Goal: Task Accomplishment & Management: Complete application form

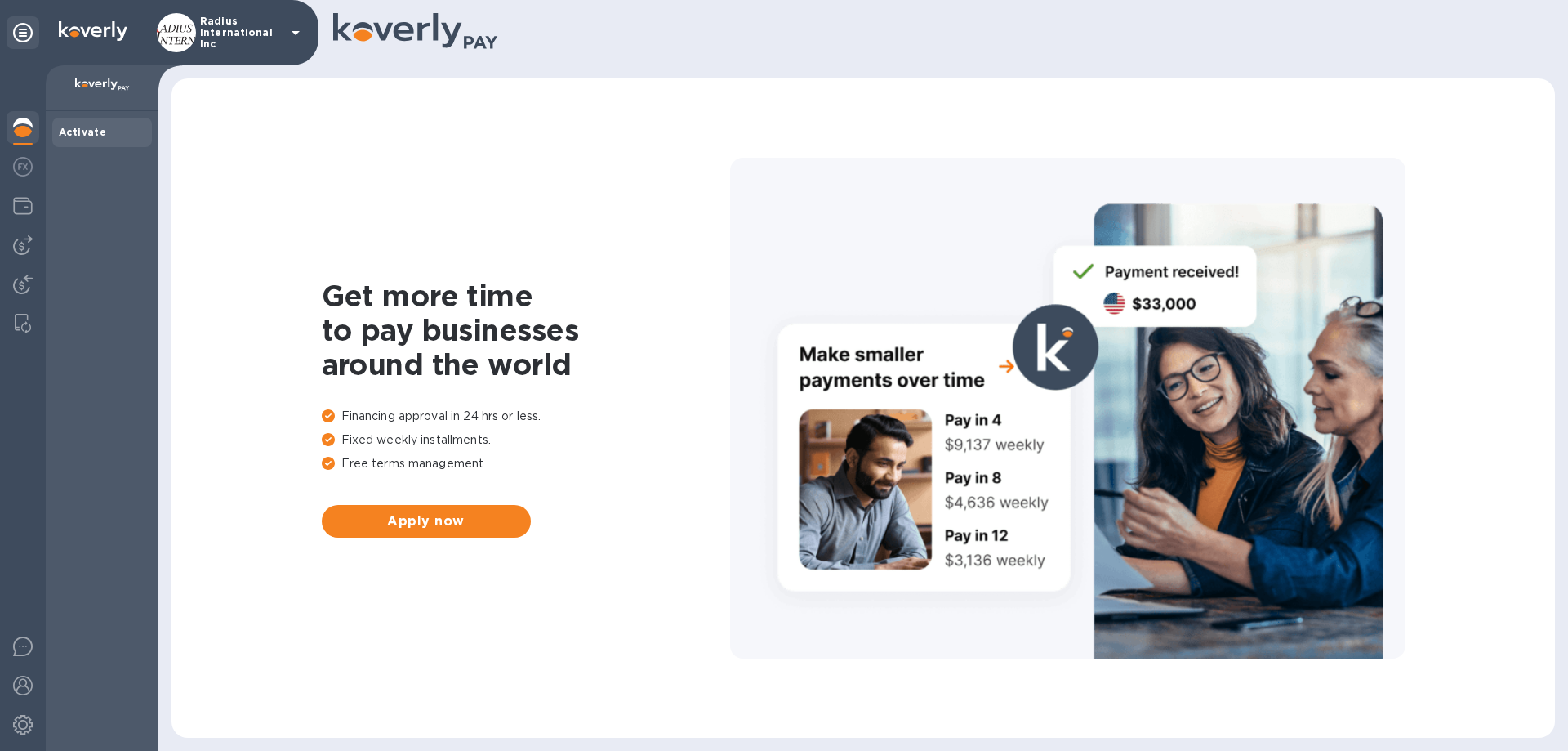
drag, startPoint x: 21, startPoint y: 245, endPoint x: 67, endPoint y: 267, distance: 51.0
click at [21, 245] on img at bounding box center [23, 245] width 20 height 20
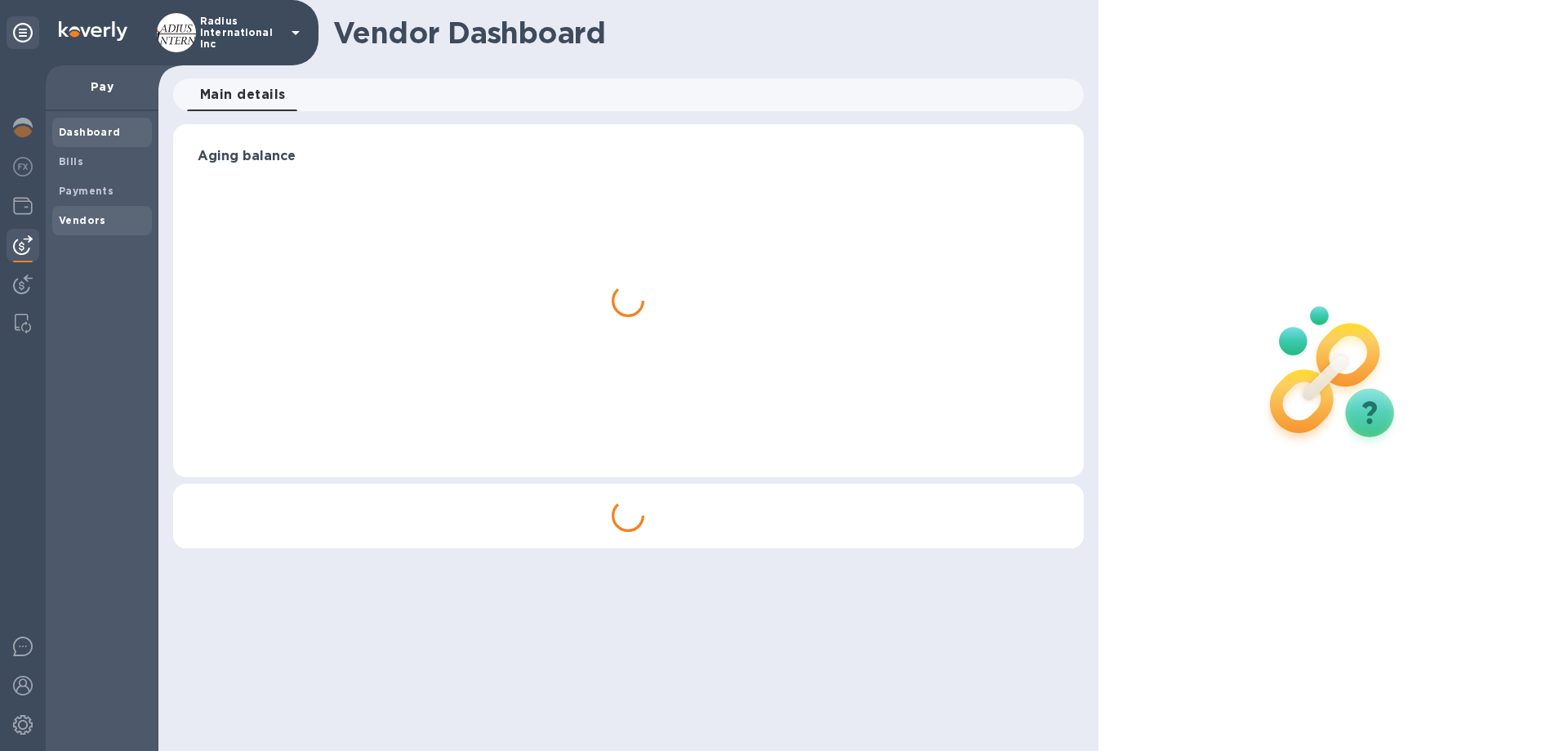
click at [107, 219] on span "Vendors" at bounding box center [102, 221] width 87 height 17
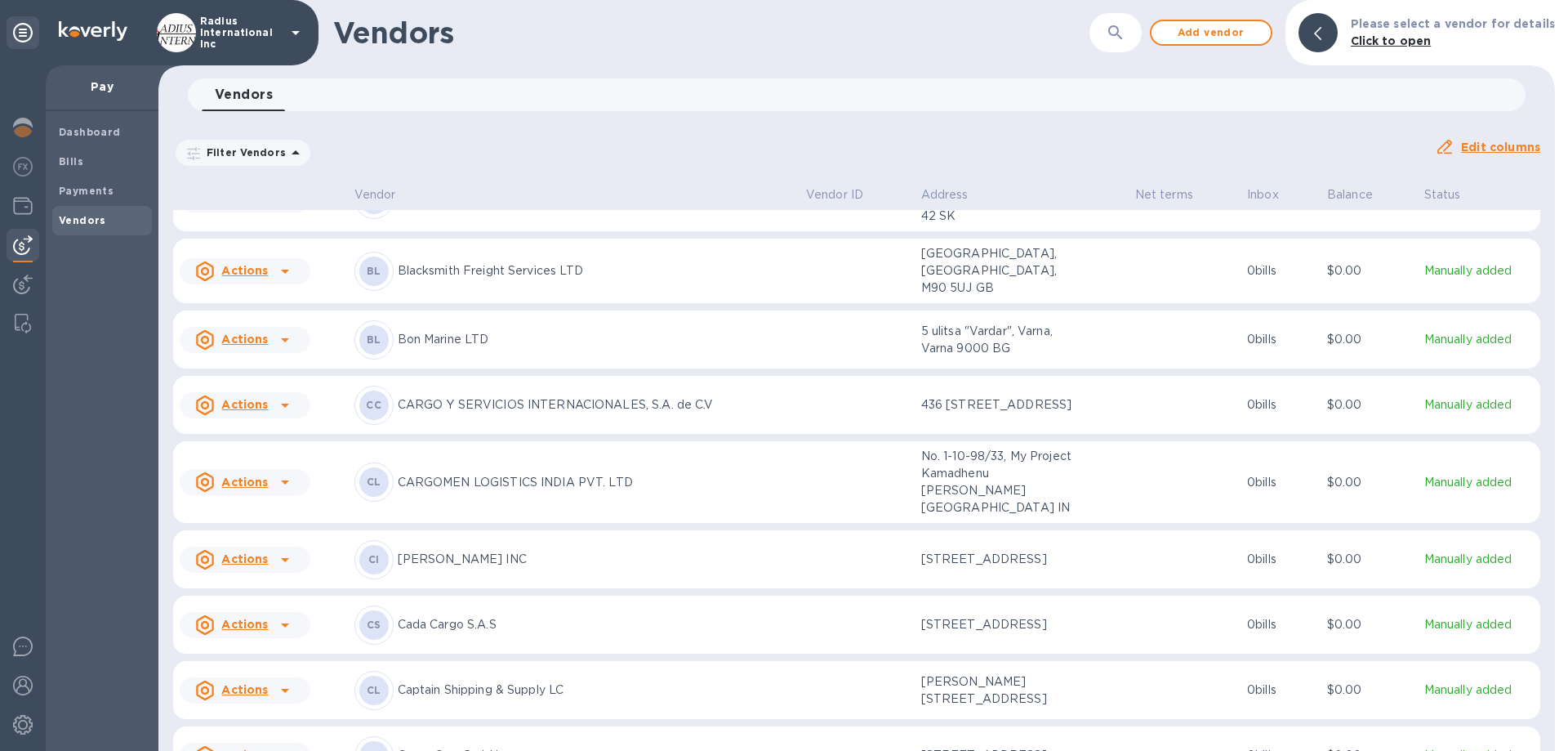
scroll to position [2828, 0]
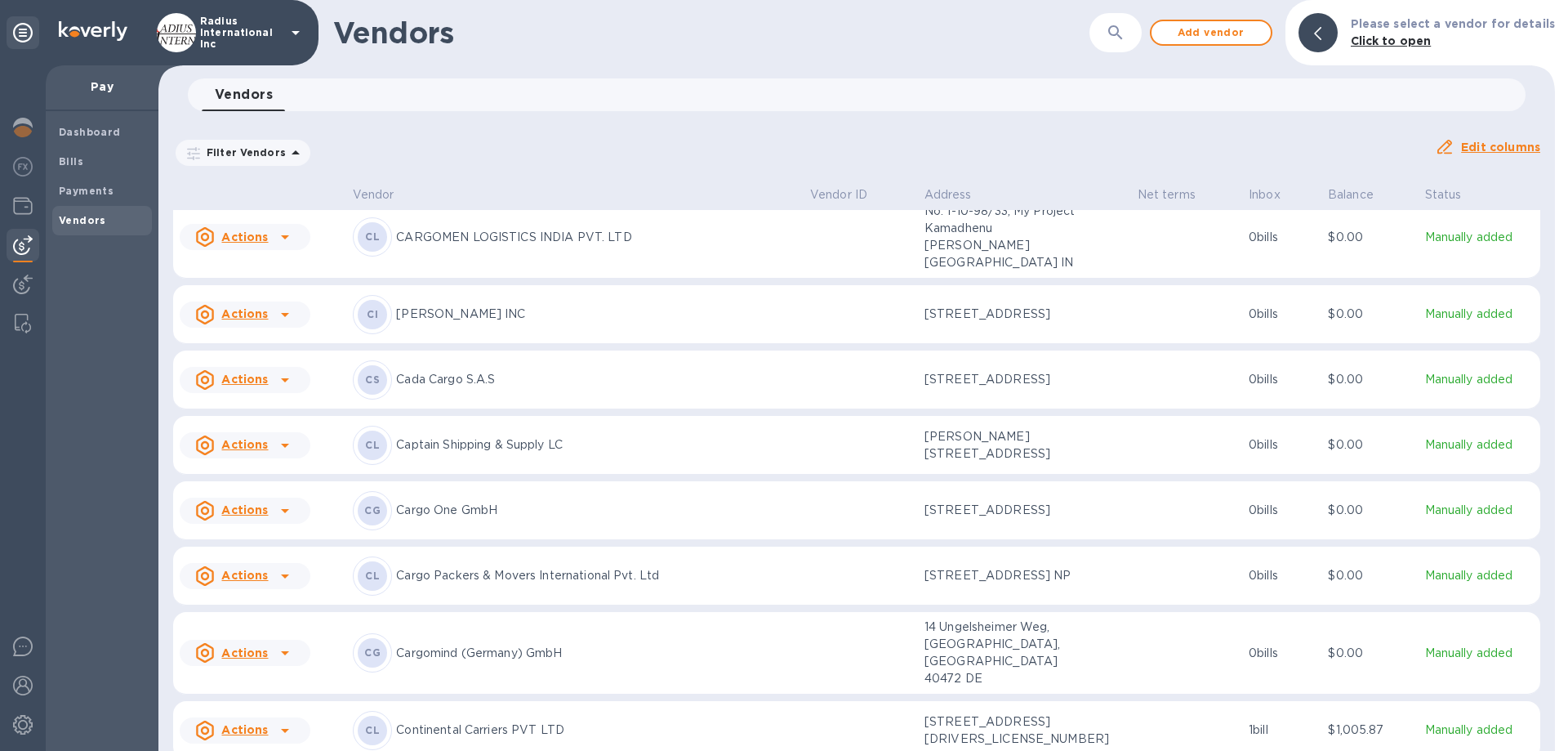
click at [504, 502] on p "Cargo One GmbH" at bounding box center [597, 510] width 401 height 18
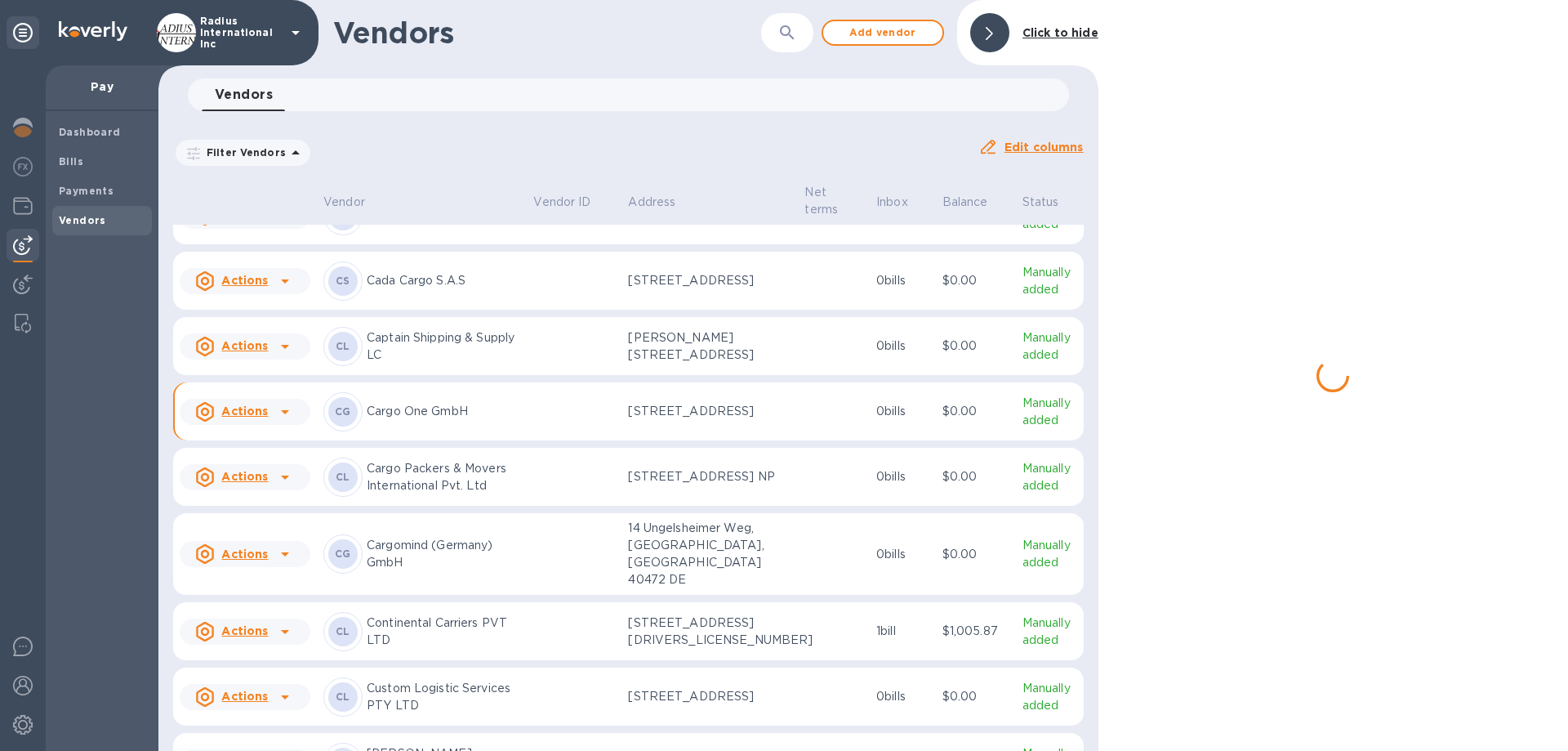
scroll to position [2966, 0]
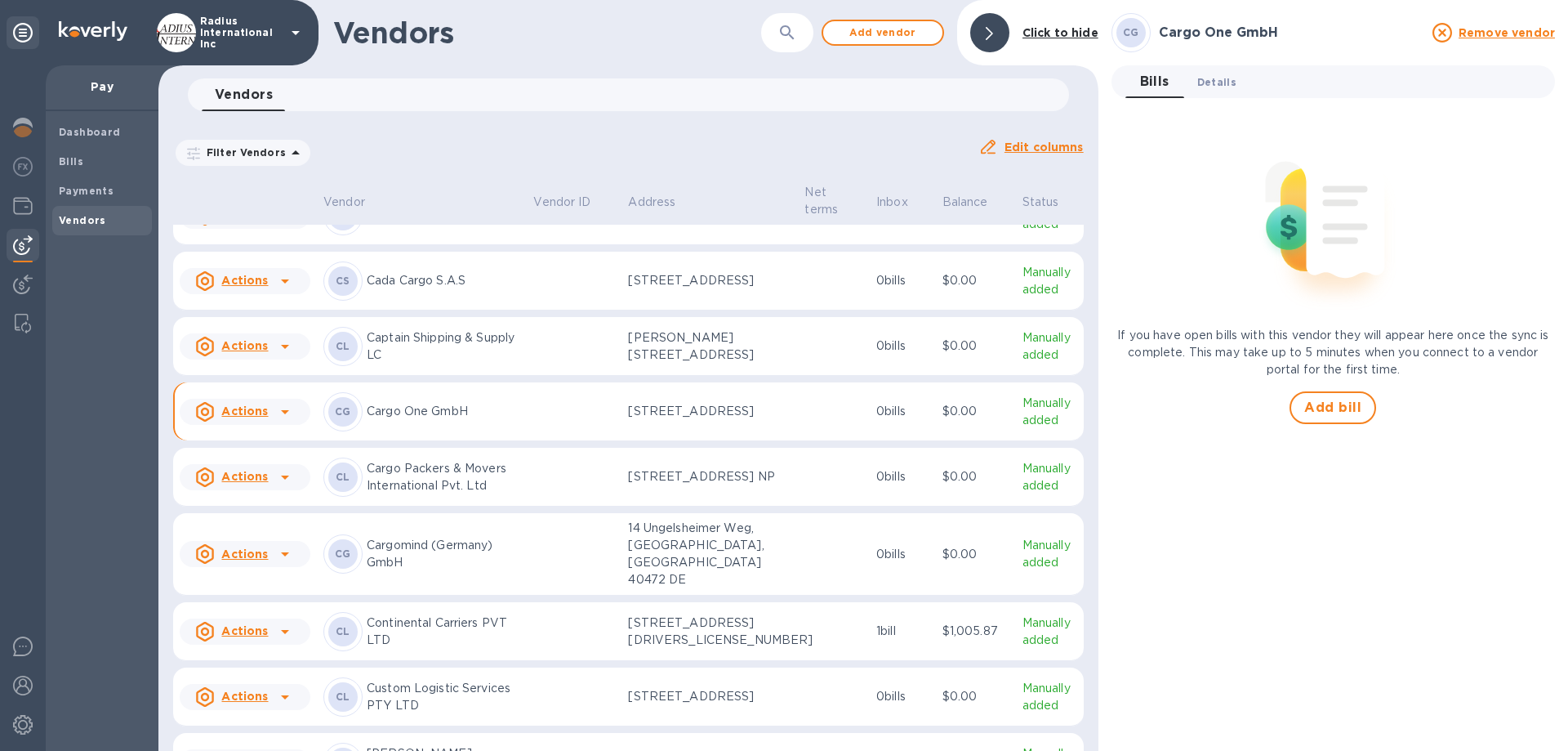
click at [1220, 93] on button "Details 0" at bounding box center [1217, 81] width 65 height 33
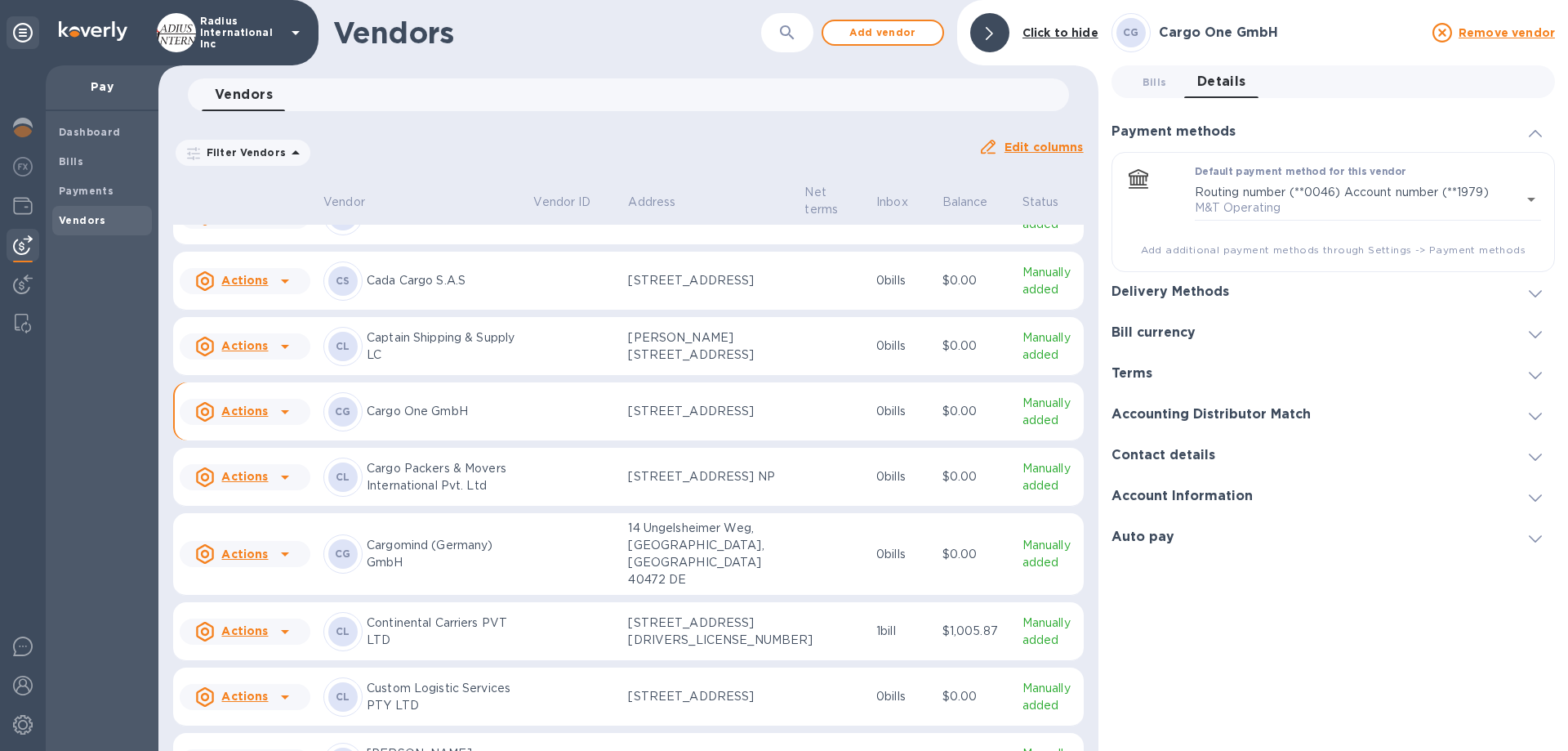
click at [1198, 290] on h3 "Delivery Methods" at bounding box center [1170, 292] width 117 height 16
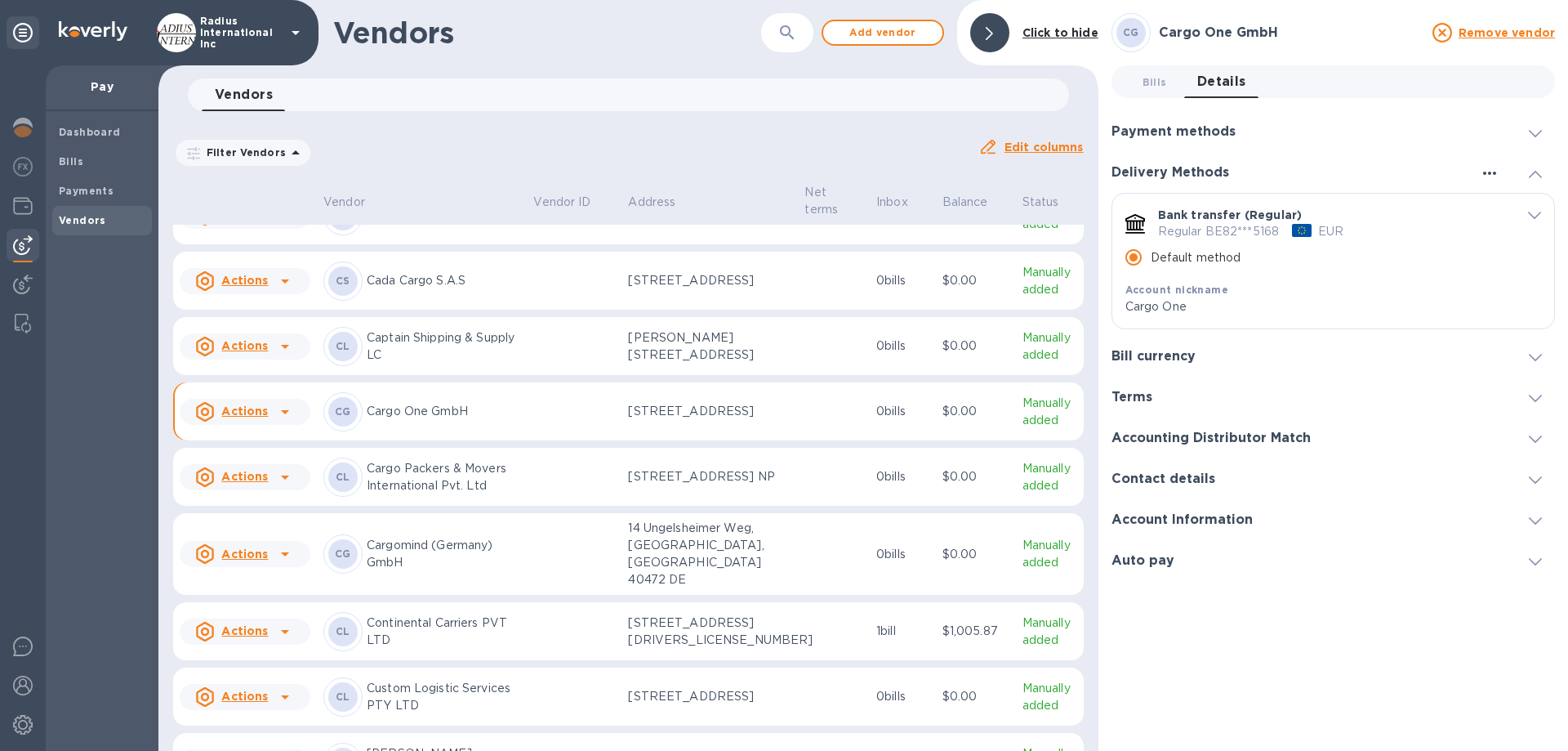
click at [1484, 173] on icon "button" at bounding box center [1491, 173] width 20 height 20
click at [1405, 238] on div at bounding box center [784, 375] width 1568 height 751
click at [1199, 273] on label "Default method" at bounding box center [1179, 257] width 125 height 34
click at [1151, 273] on input "Default method" at bounding box center [1133, 257] width 34 height 34
click at [1524, 212] on div "default-method" at bounding box center [1524, 214] width 34 height 16
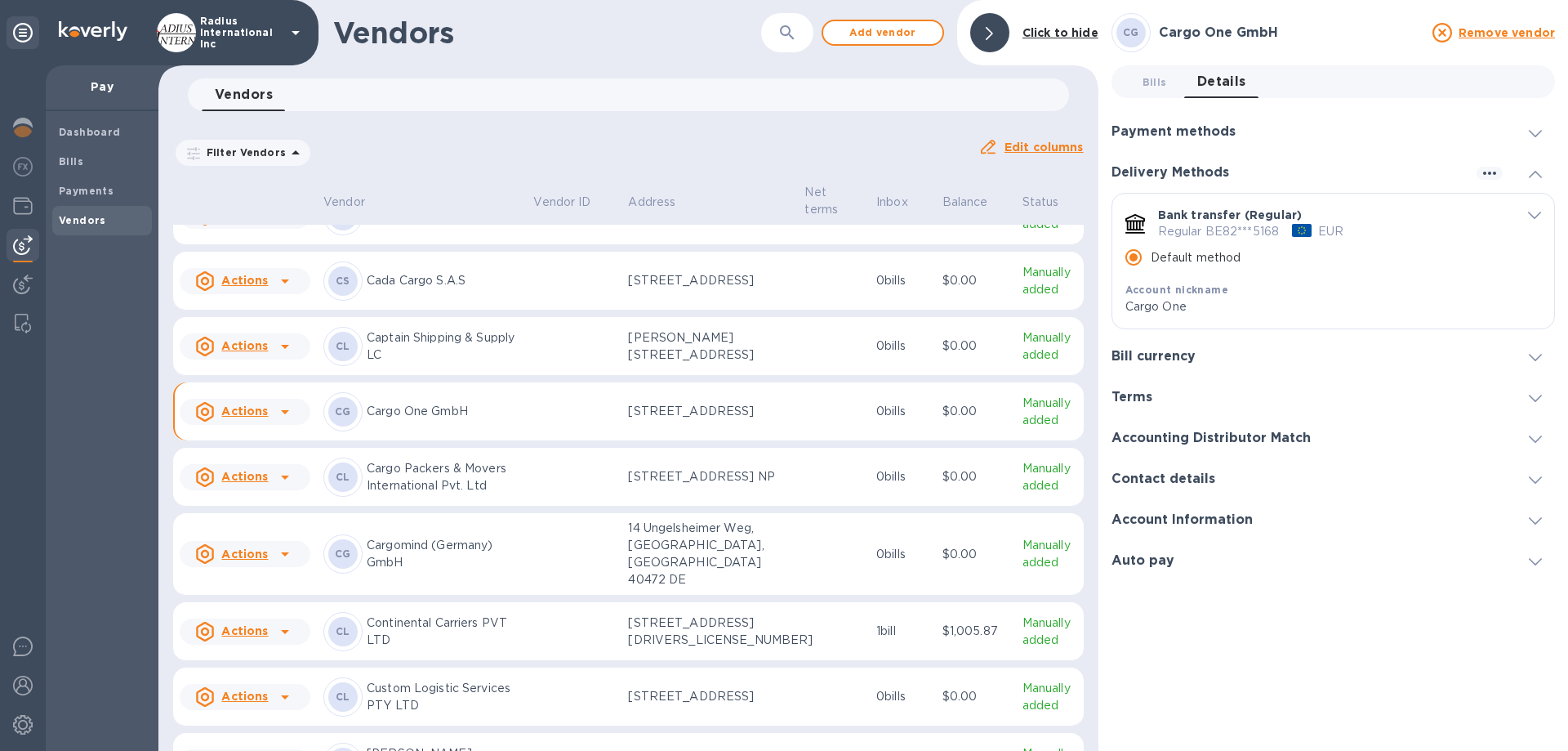
click at [1530, 212] on icon "default-method" at bounding box center [1535, 215] width 13 height 8
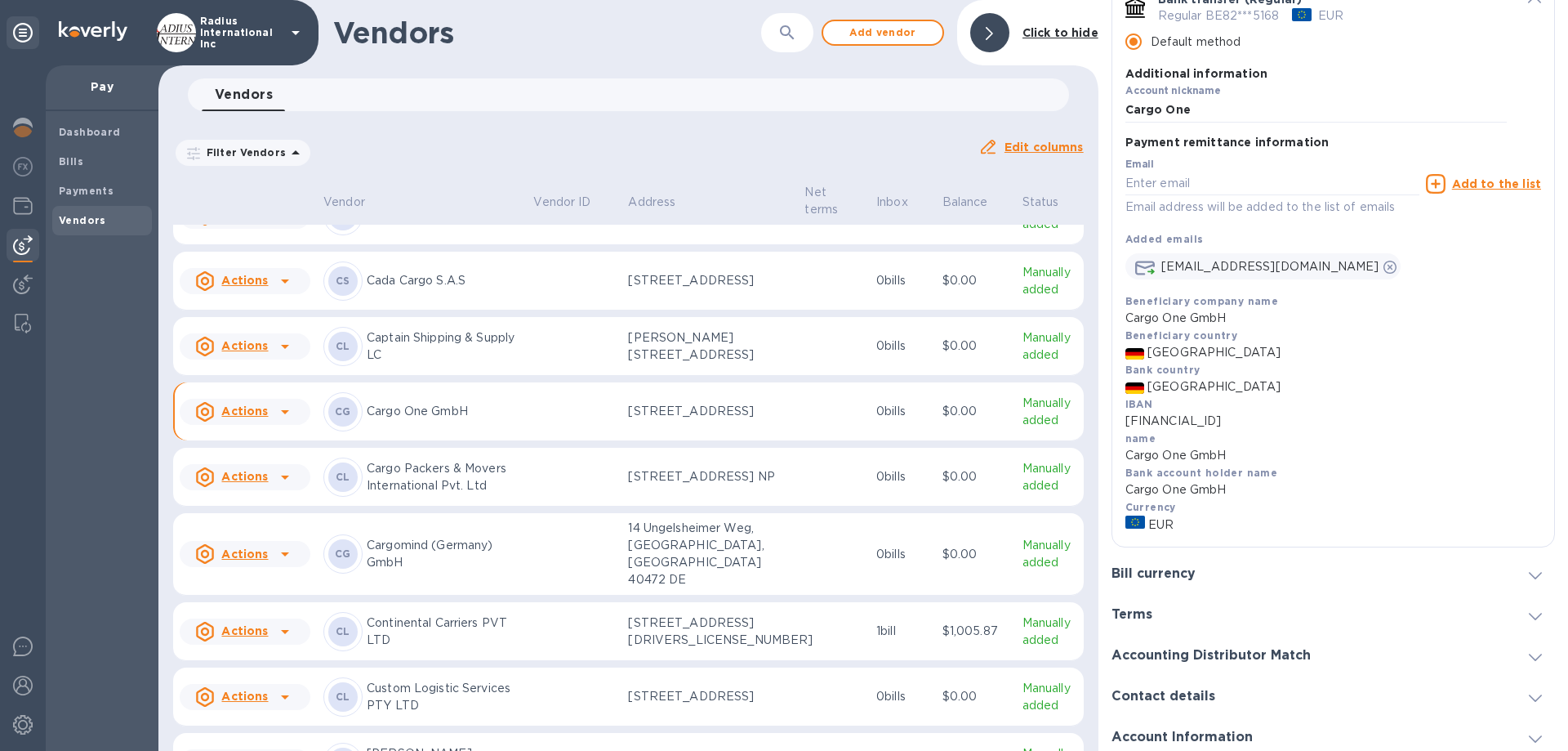
scroll to position [264, 0]
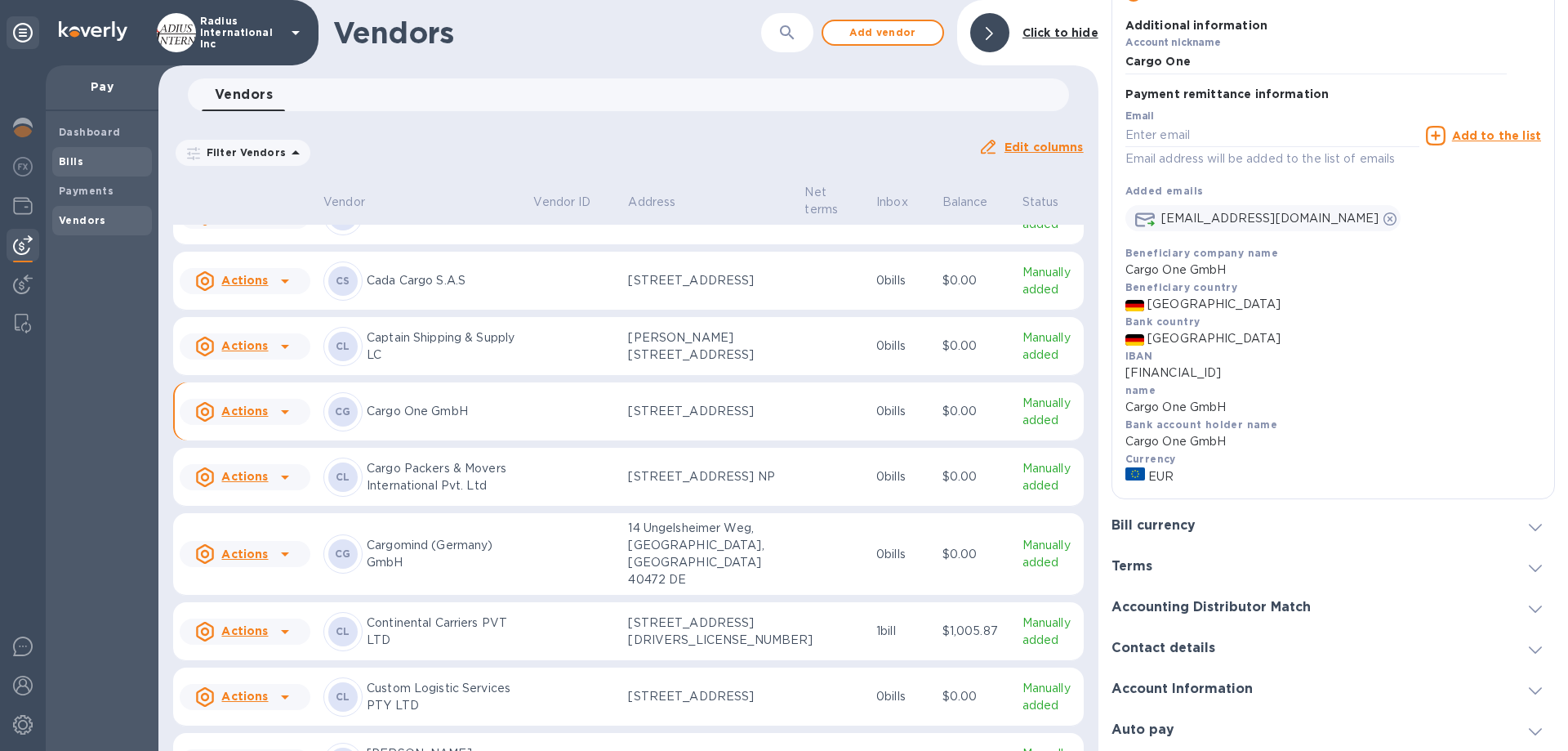
click at [89, 158] on span "Bills" at bounding box center [102, 162] width 87 height 17
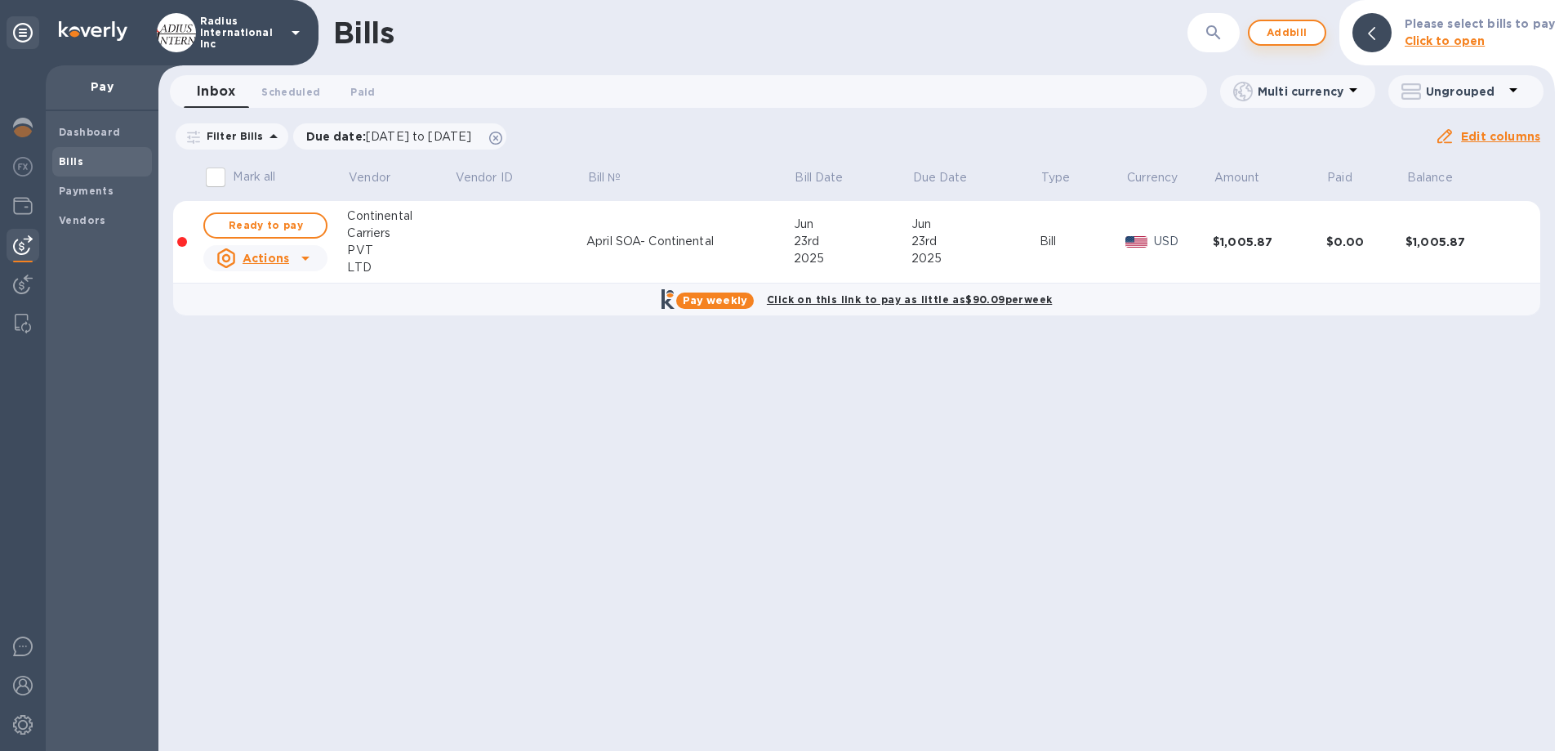
click at [1511, 34] on p "Click to open" at bounding box center [1480, 41] width 150 height 18
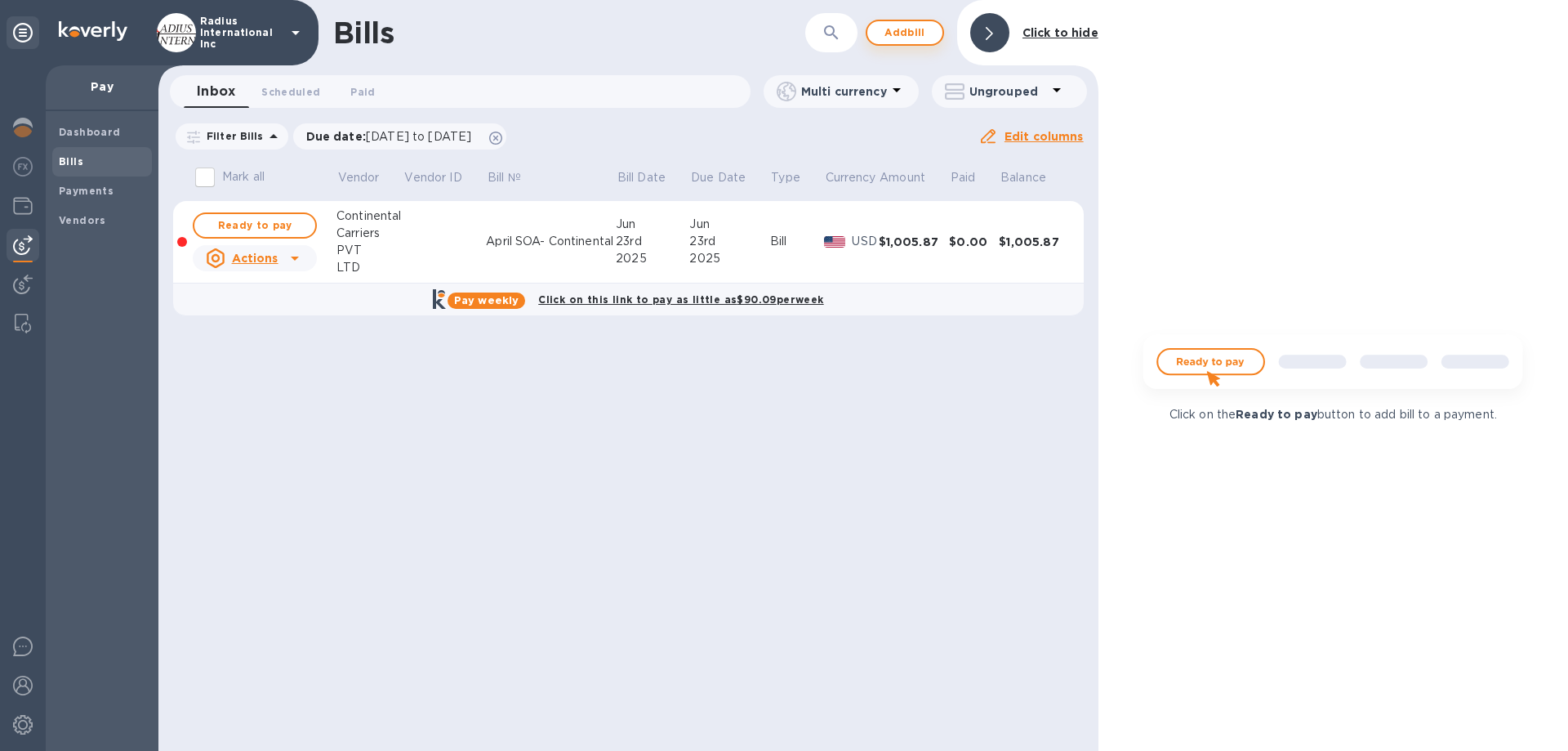
click at [902, 31] on span "Add bill" at bounding box center [905, 33] width 49 height 20
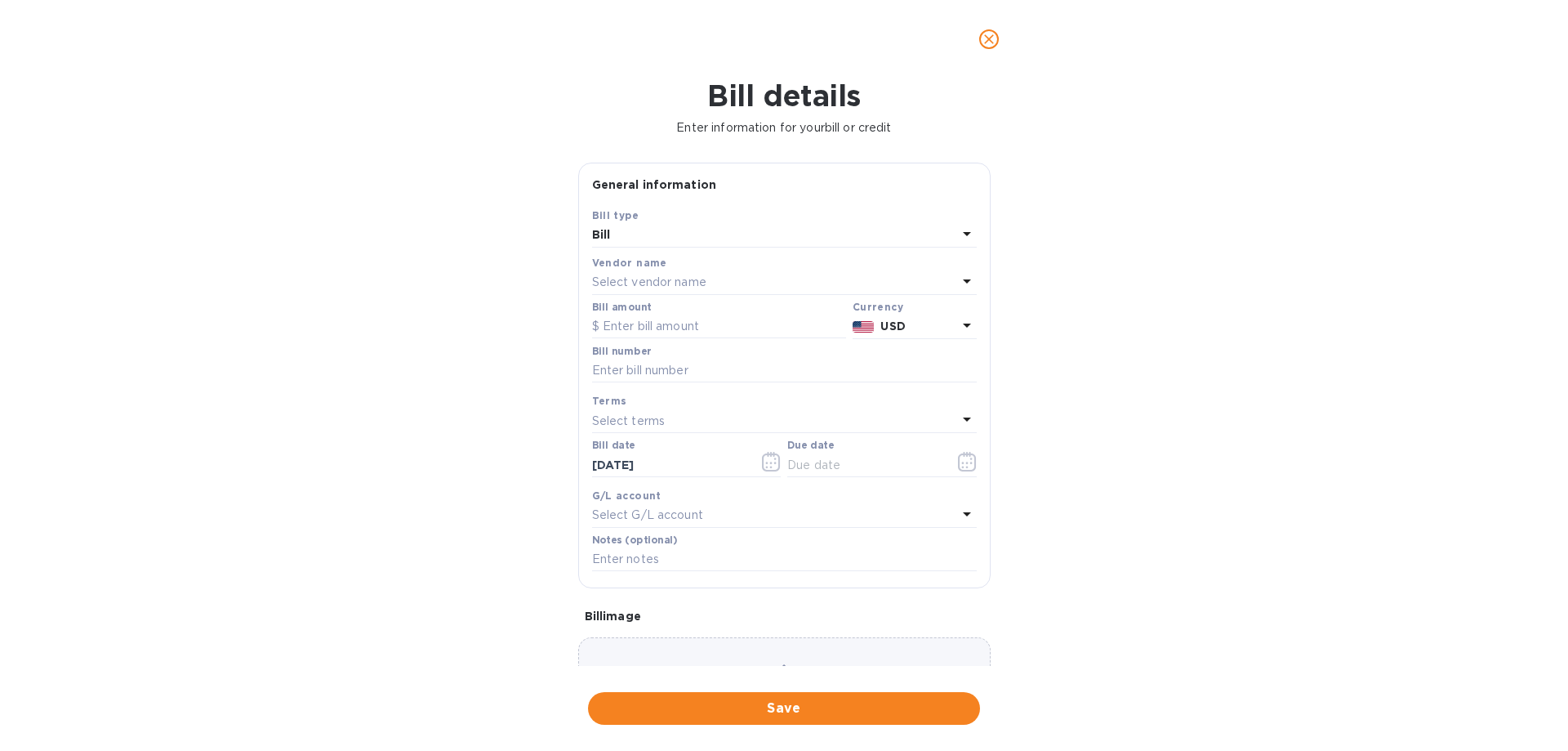
click at [666, 283] on p "Select vendor name" at bounding box center [649, 282] width 114 height 18
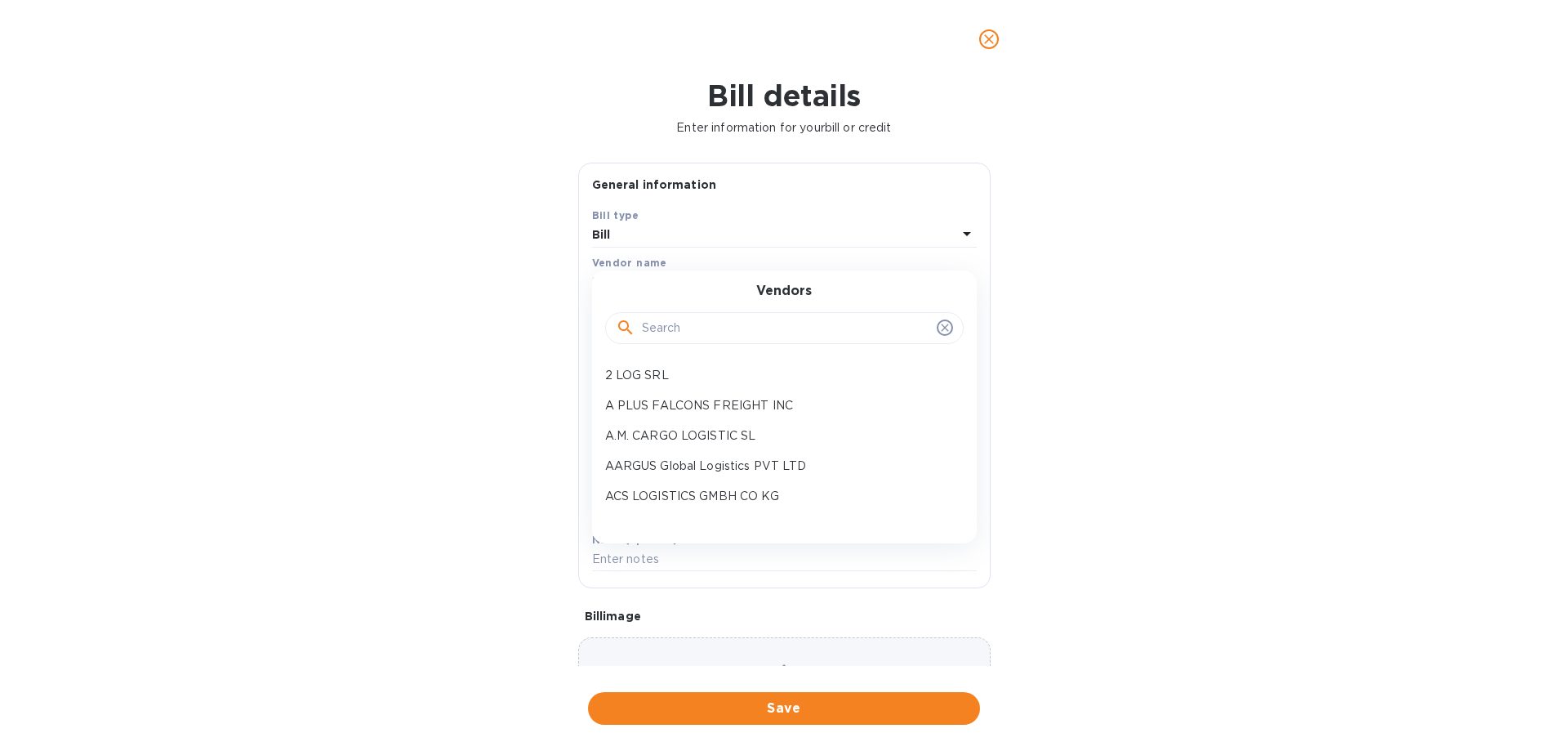
drag, startPoint x: 686, startPoint y: 333, endPoint x: 687, endPoint y: 323, distance: 10.0
click at [687, 332] on input "text" at bounding box center [786, 328] width 288 height 24
type input "cargo"
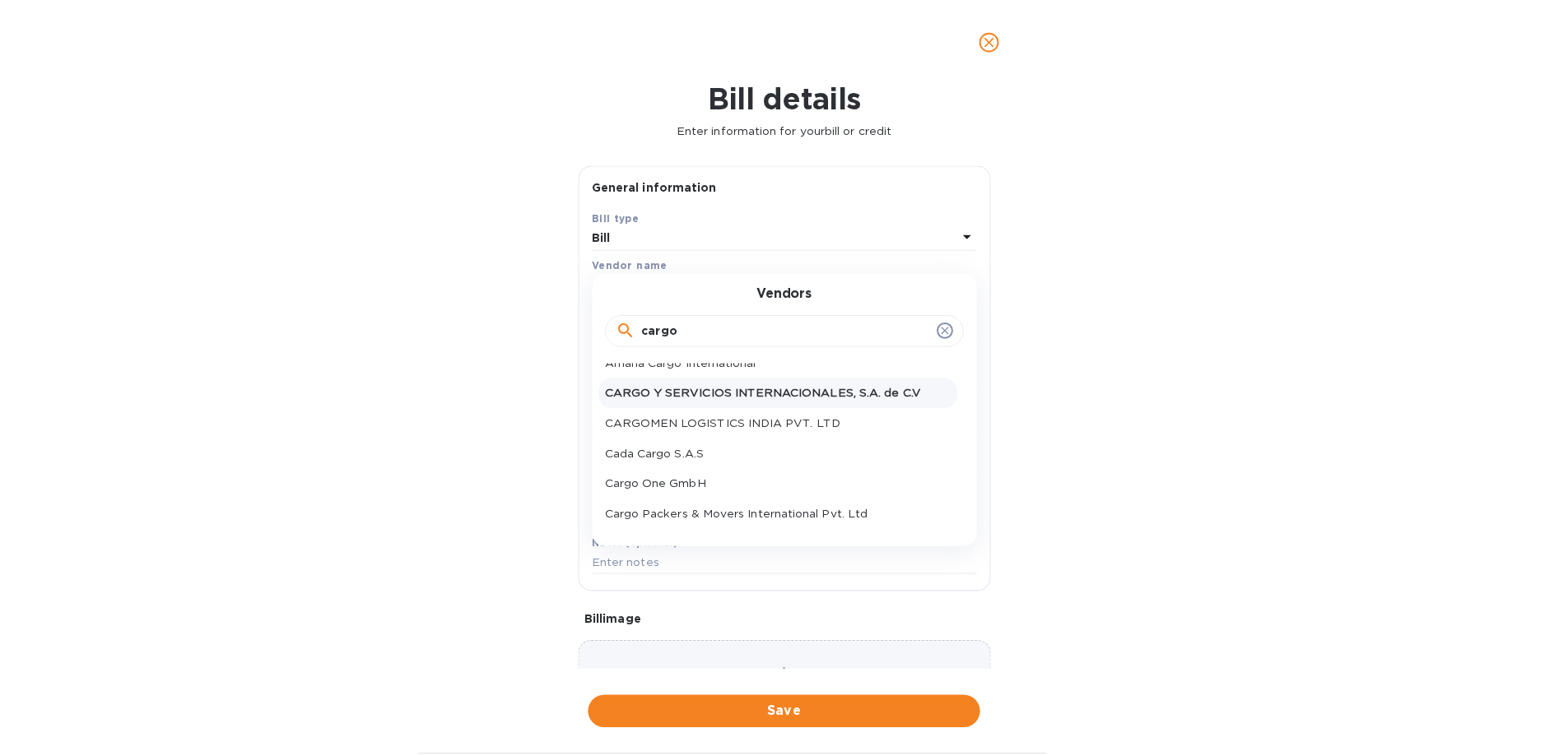
scroll to position [164, 0]
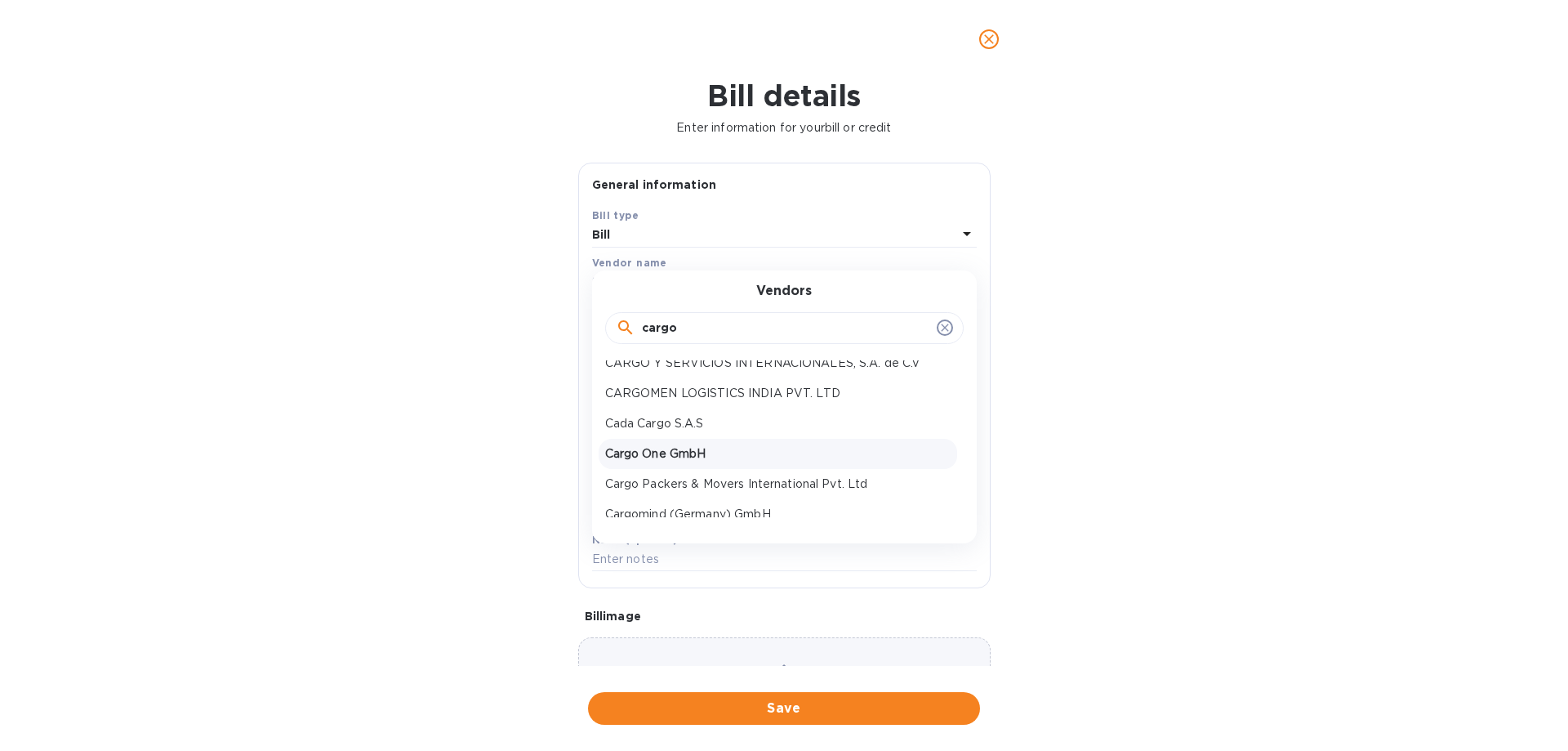
click at [694, 451] on p "Cargo One GmbH" at bounding box center [778, 453] width 346 height 18
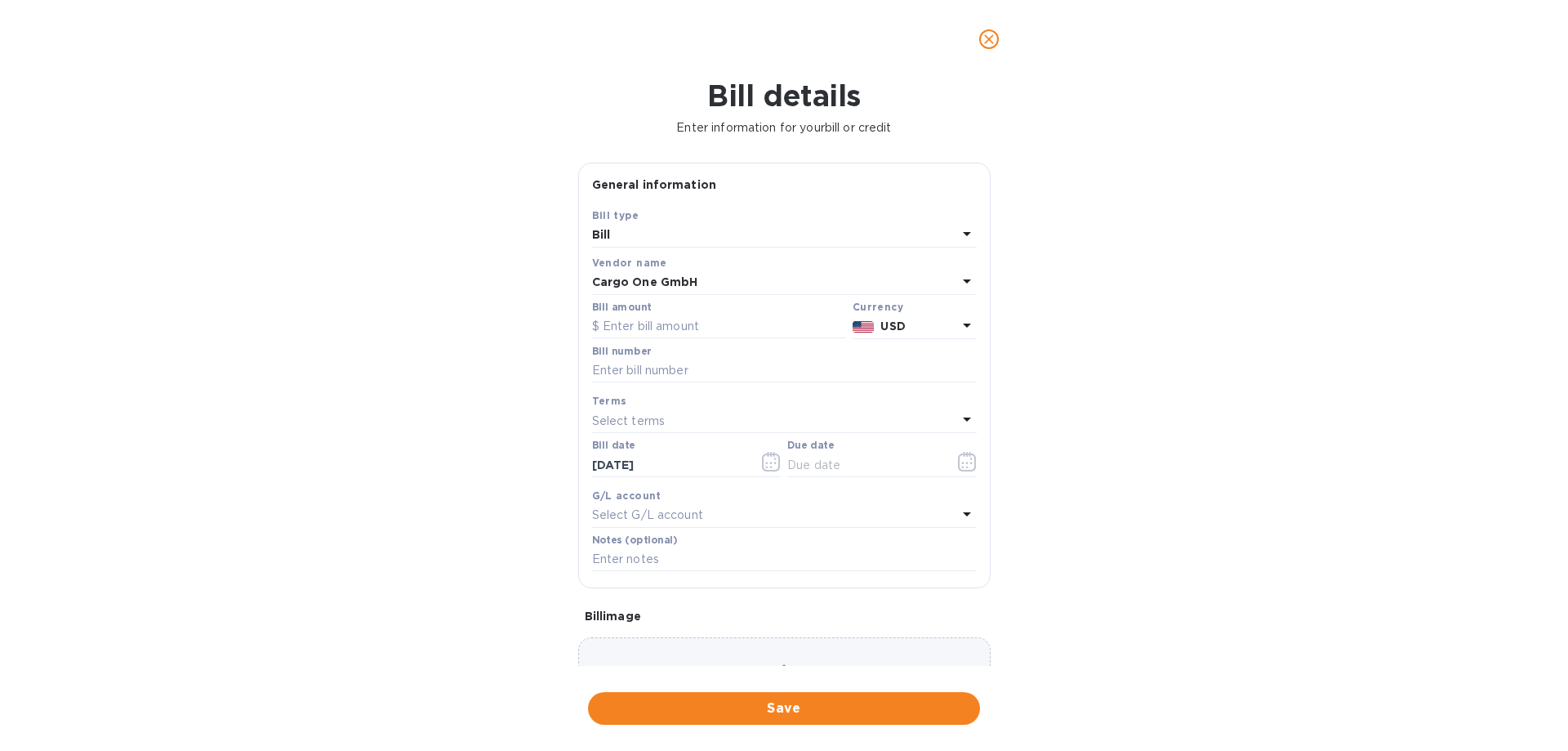
click at [881, 325] on b "USD" at bounding box center [892, 326] width 24 height 13
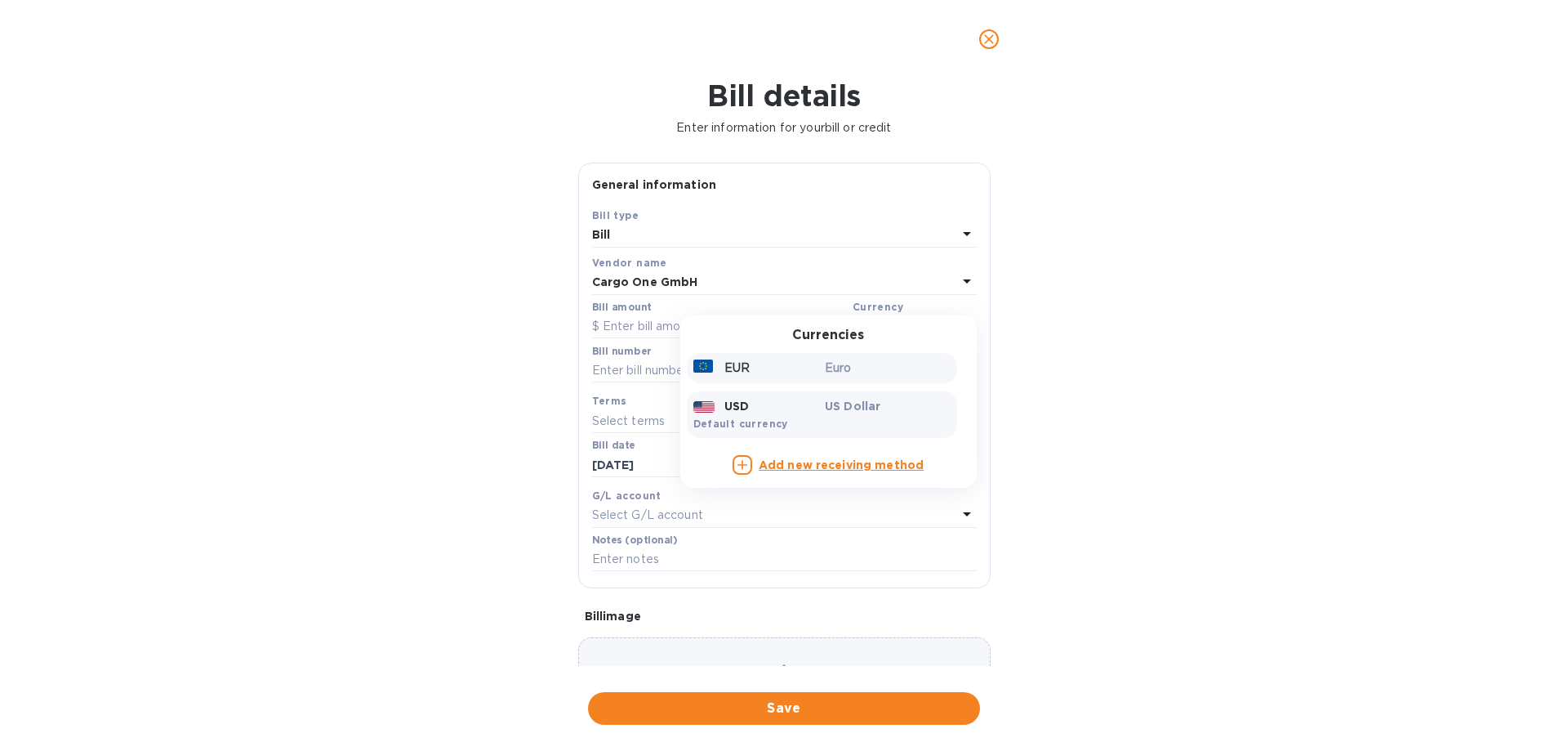
click at [843, 376] on p "Euro" at bounding box center [887, 368] width 126 height 18
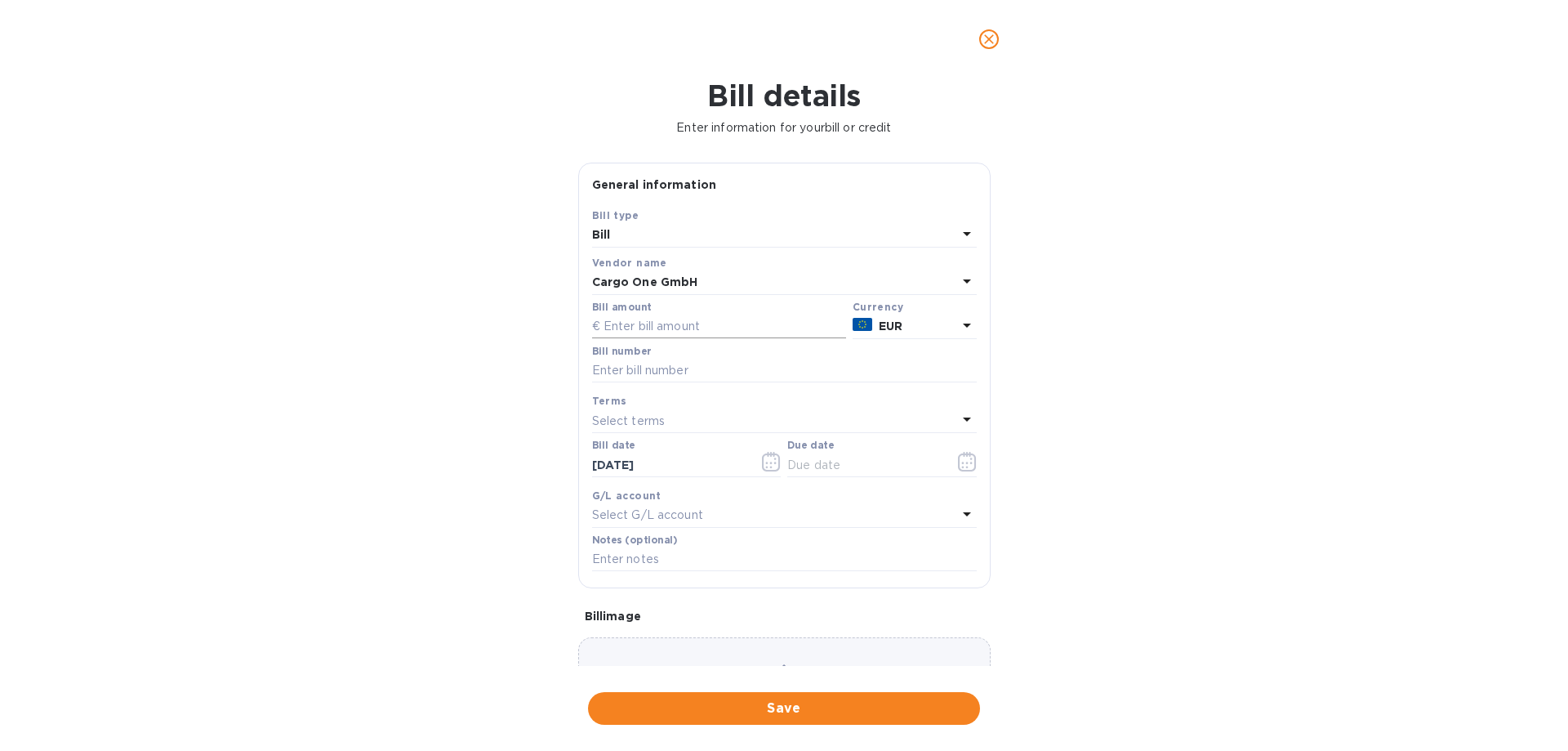
click at [675, 330] on input "text" at bounding box center [719, 326] width 254 height 24
type input "5,014.80"
type input "3 Offices"
click at [819, 463] on input "text" at bounding box center [864, 464] width 154 height 24
click at [958, 463] on icon "button" at bounding box center [967, 462] width 19 height 20
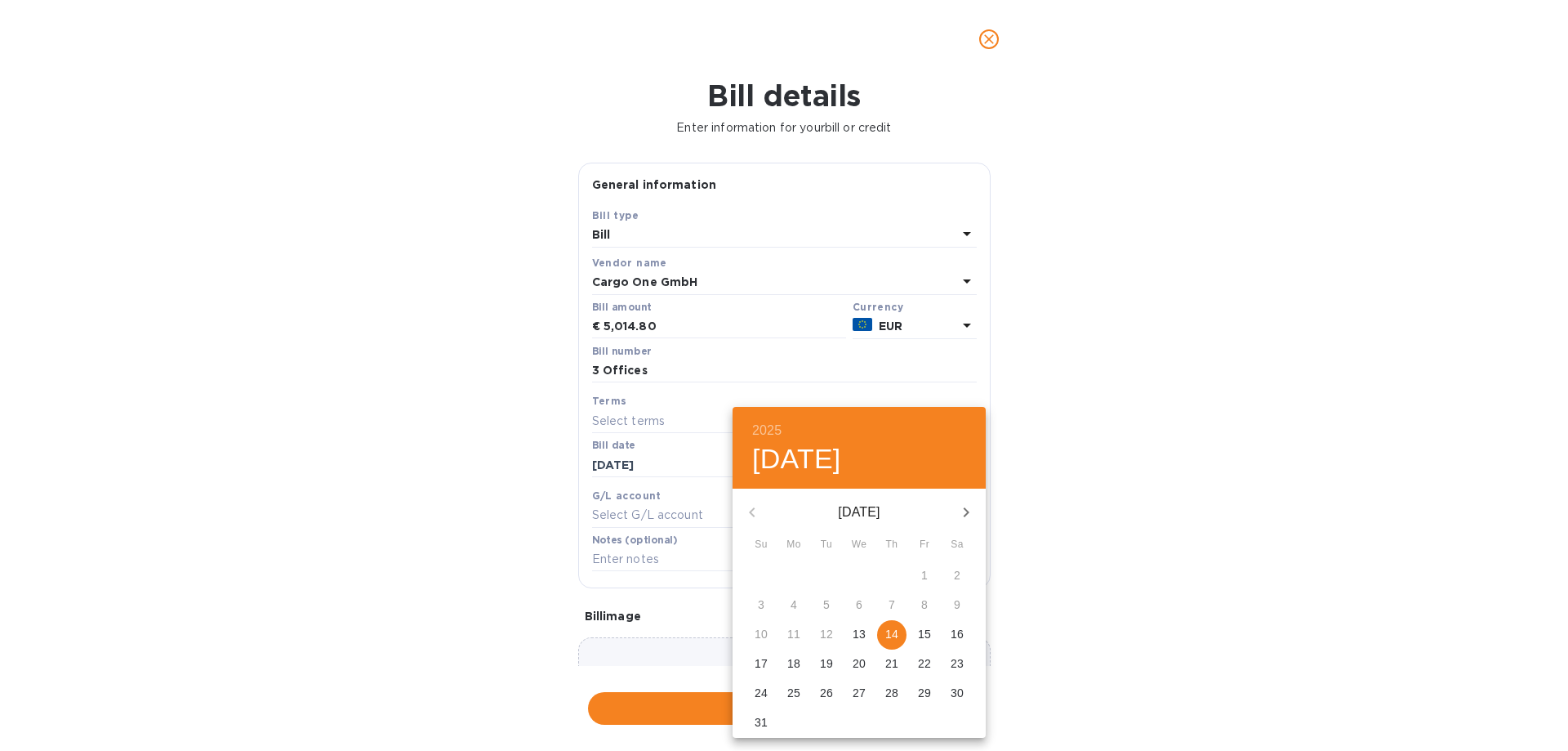
click at [887, 633] on p "14" at bounding box center [892, 634] width 13 height 17
type input "[DATE]"
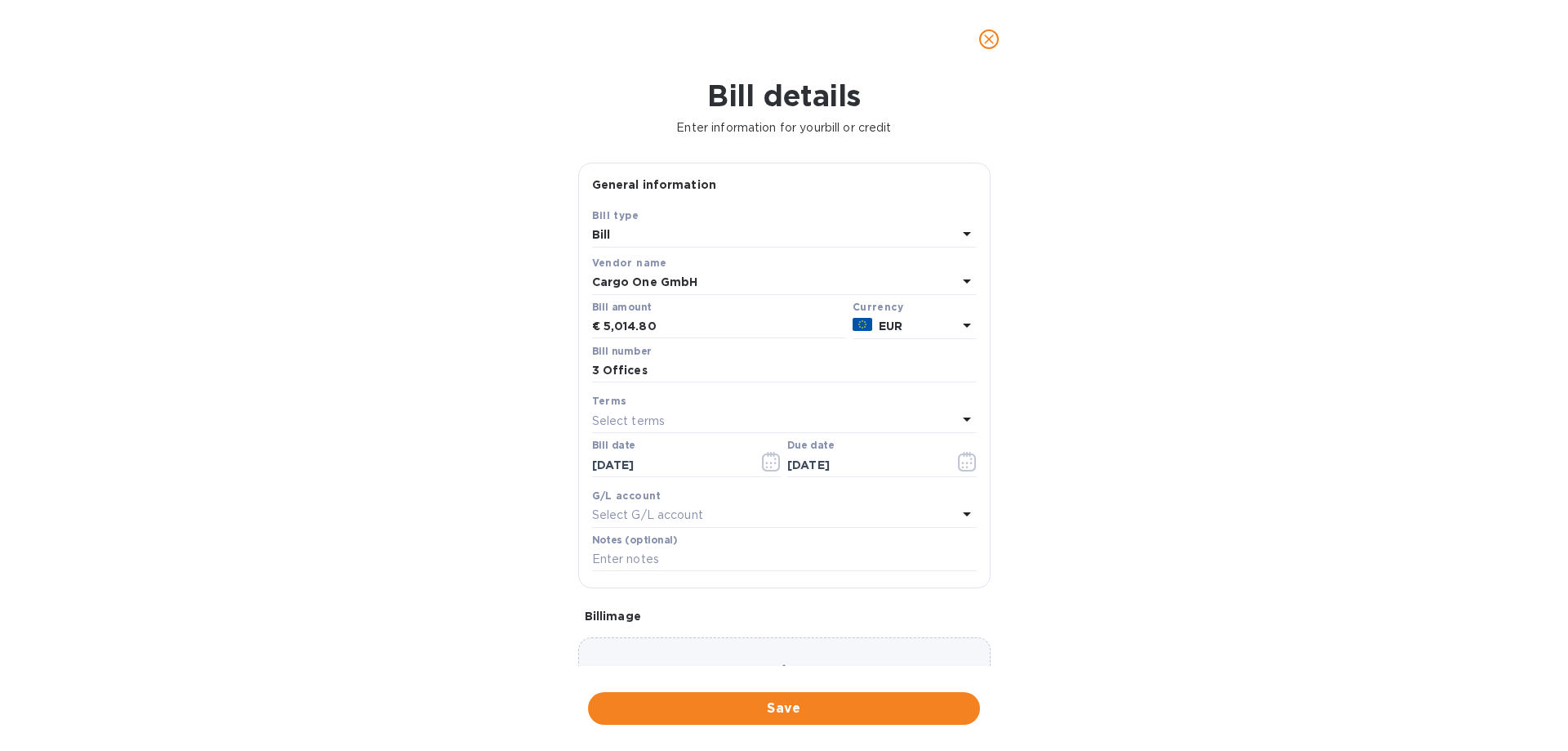
drag, startPoint x: 1106, startPoint y: 626, endPoint x: 965, endPoint y: 333, distance: 325.2
click at [1105, 618] on div "2025 Thu, Aug [DATE] Mo Tu We Th Fr Sa 27 28 29 30 31 1 2 3 4 5 6 7 8 9 10 11 1…" at bounding box center [784, 375] width 1568 height 751
click at [805, 707] on span "Save" at bounding box center [784, 708] width 366 height 20
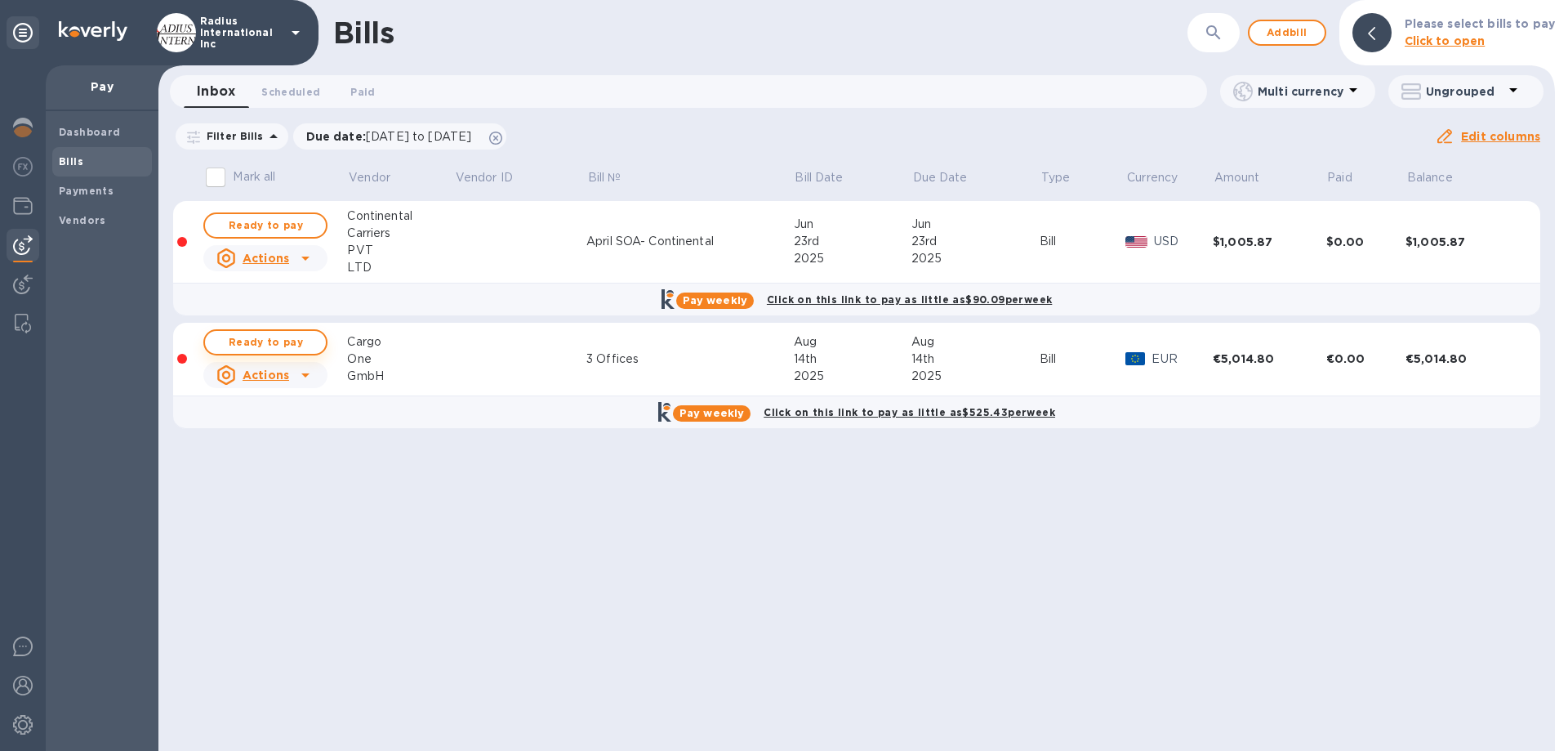
click at [264, 340] on span "Ready to pay" at bounding box center [266, 343] width 95 height 20
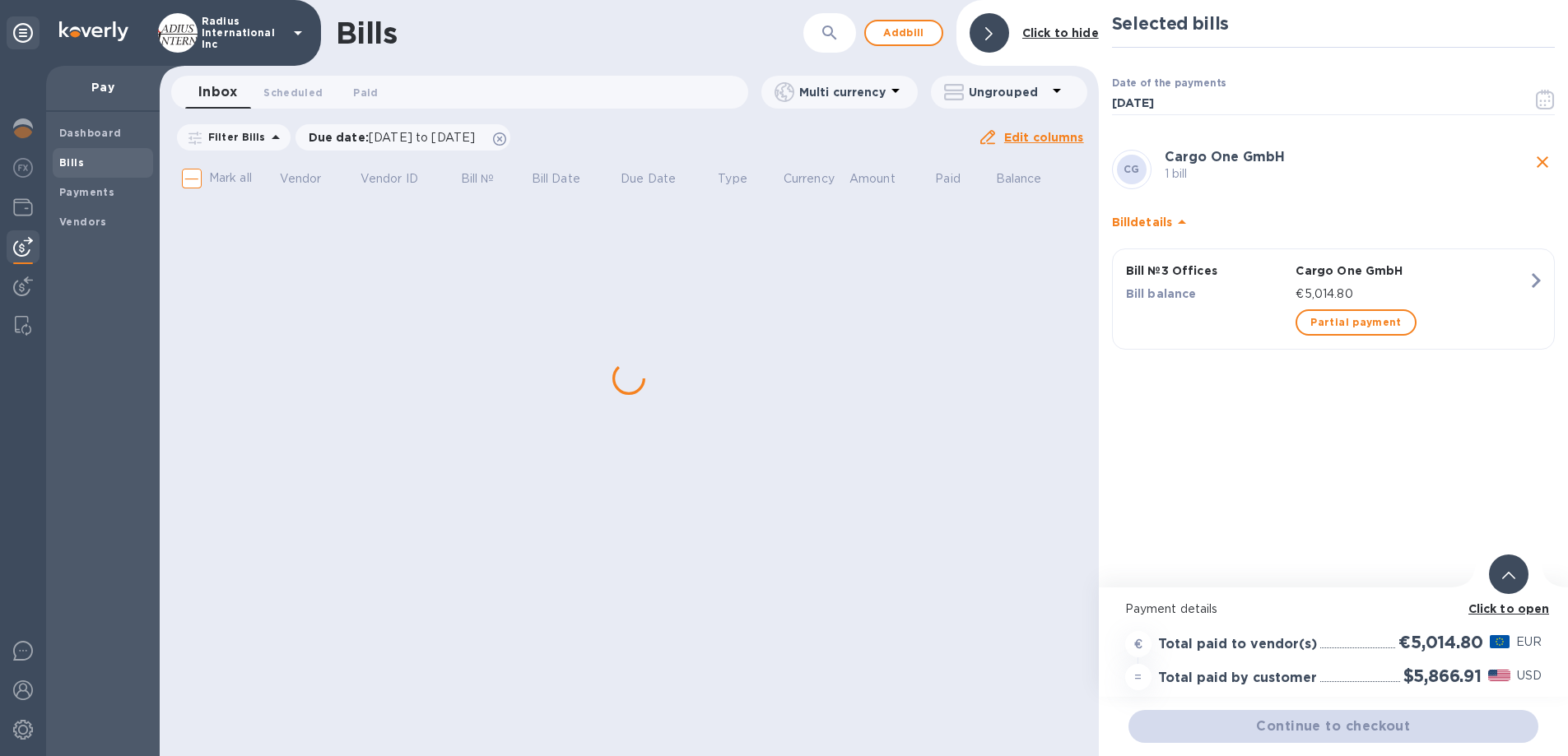
scroll to position [13, 0]
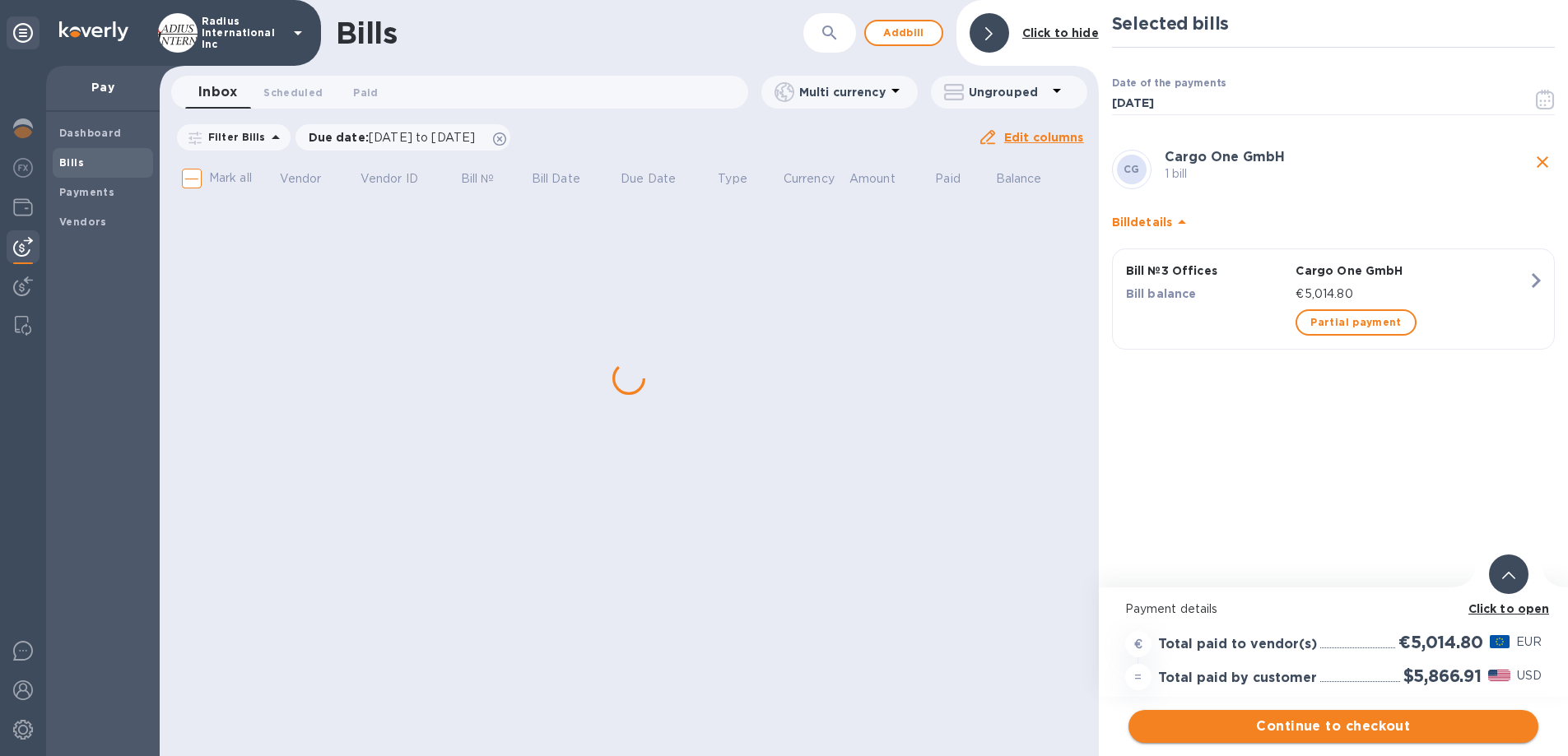
click at [1355, 717] on span "Continue to checkout" at bounding box center [1333, 727] width 384 height 20
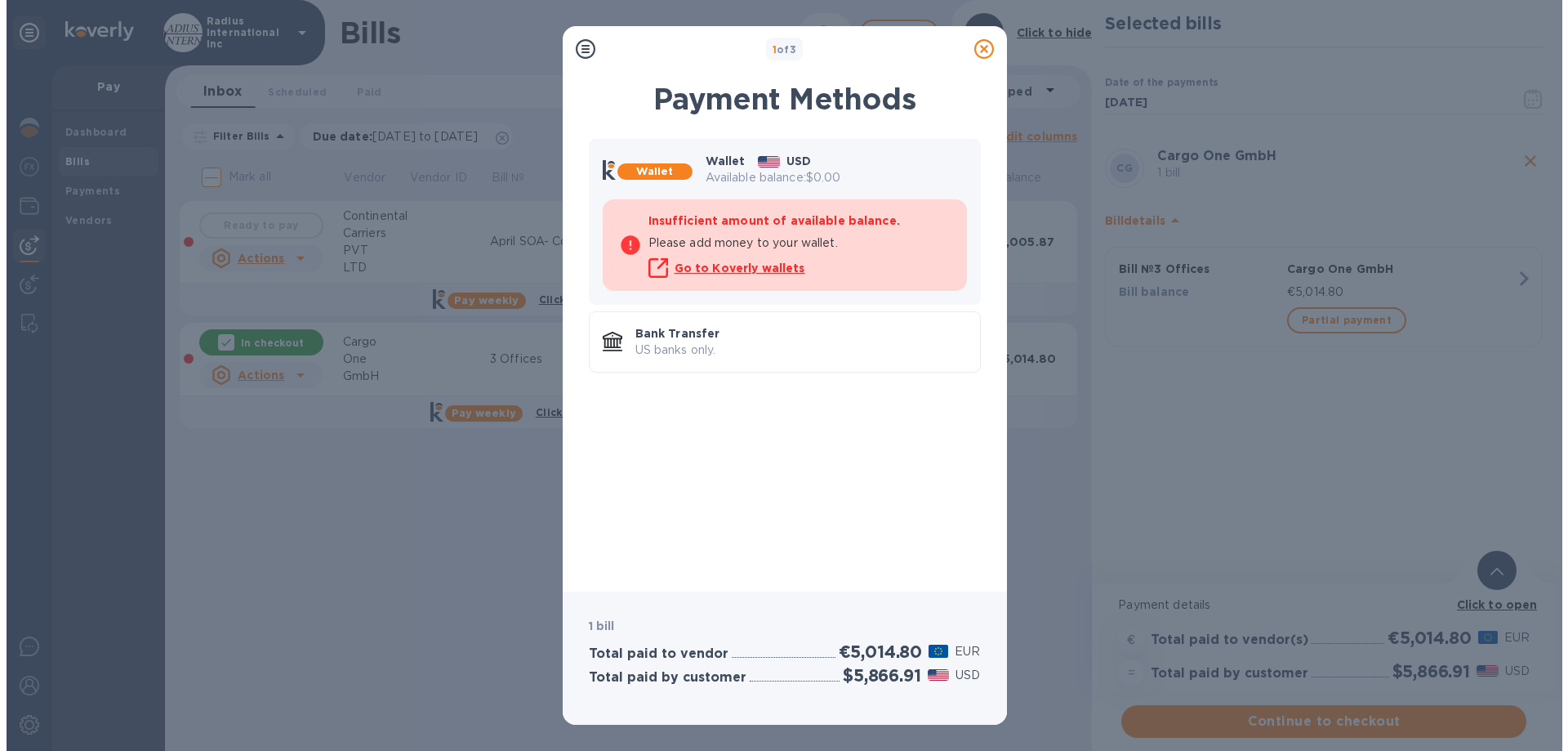
scroll to position [0, 0]
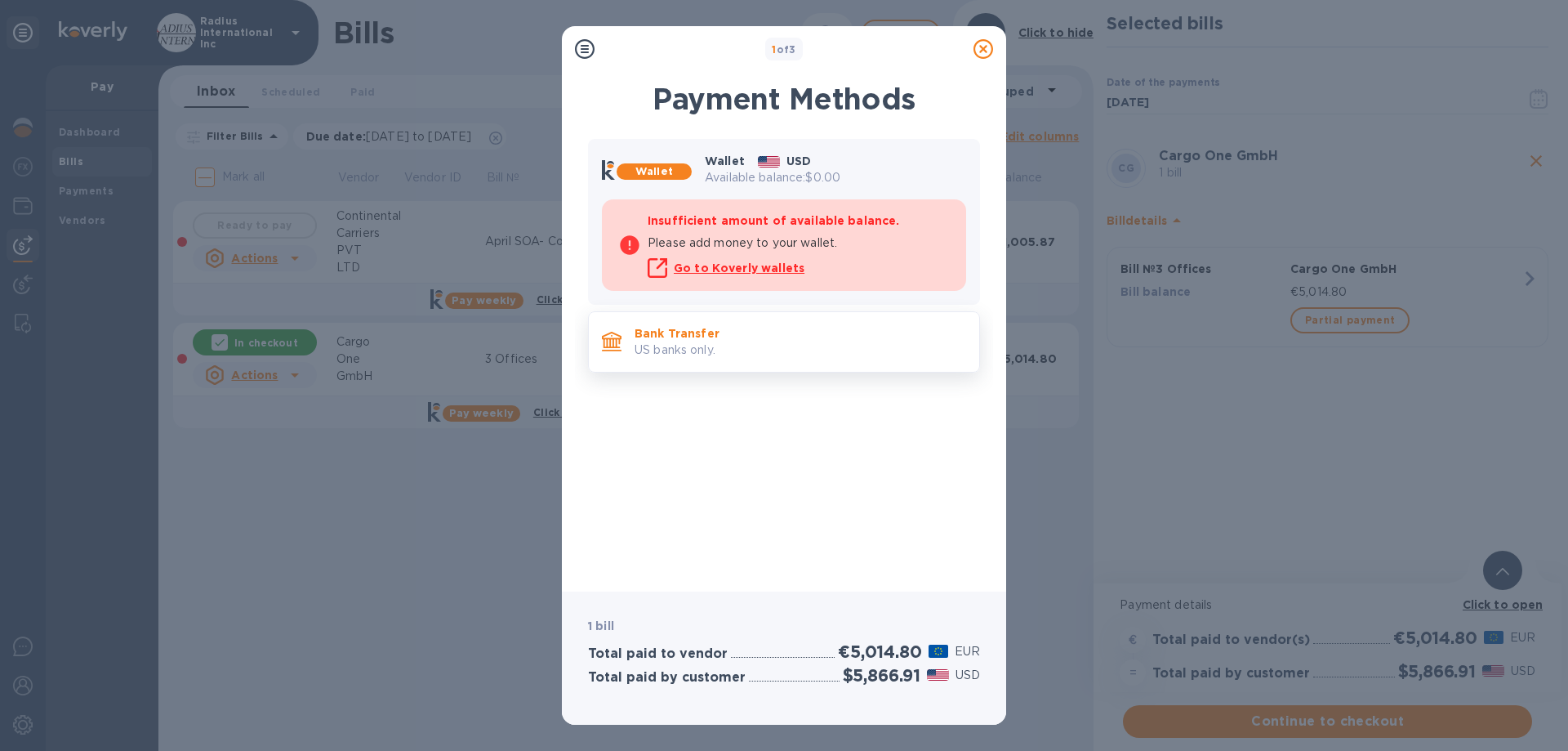
click at [735, 342] on p "US banks only." at bounding box center [801, 350] width 332 height 18
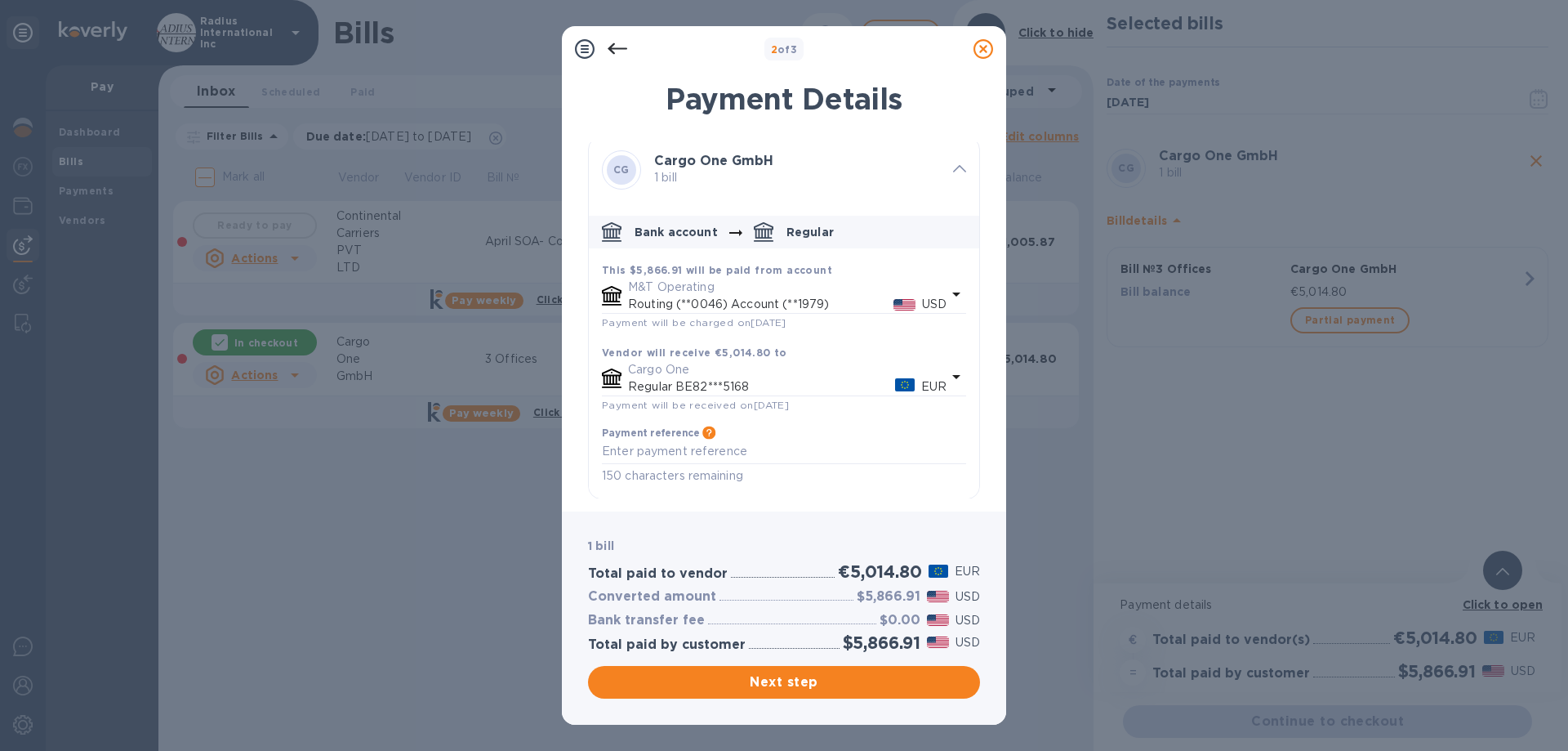
scroll to position [7, 0]
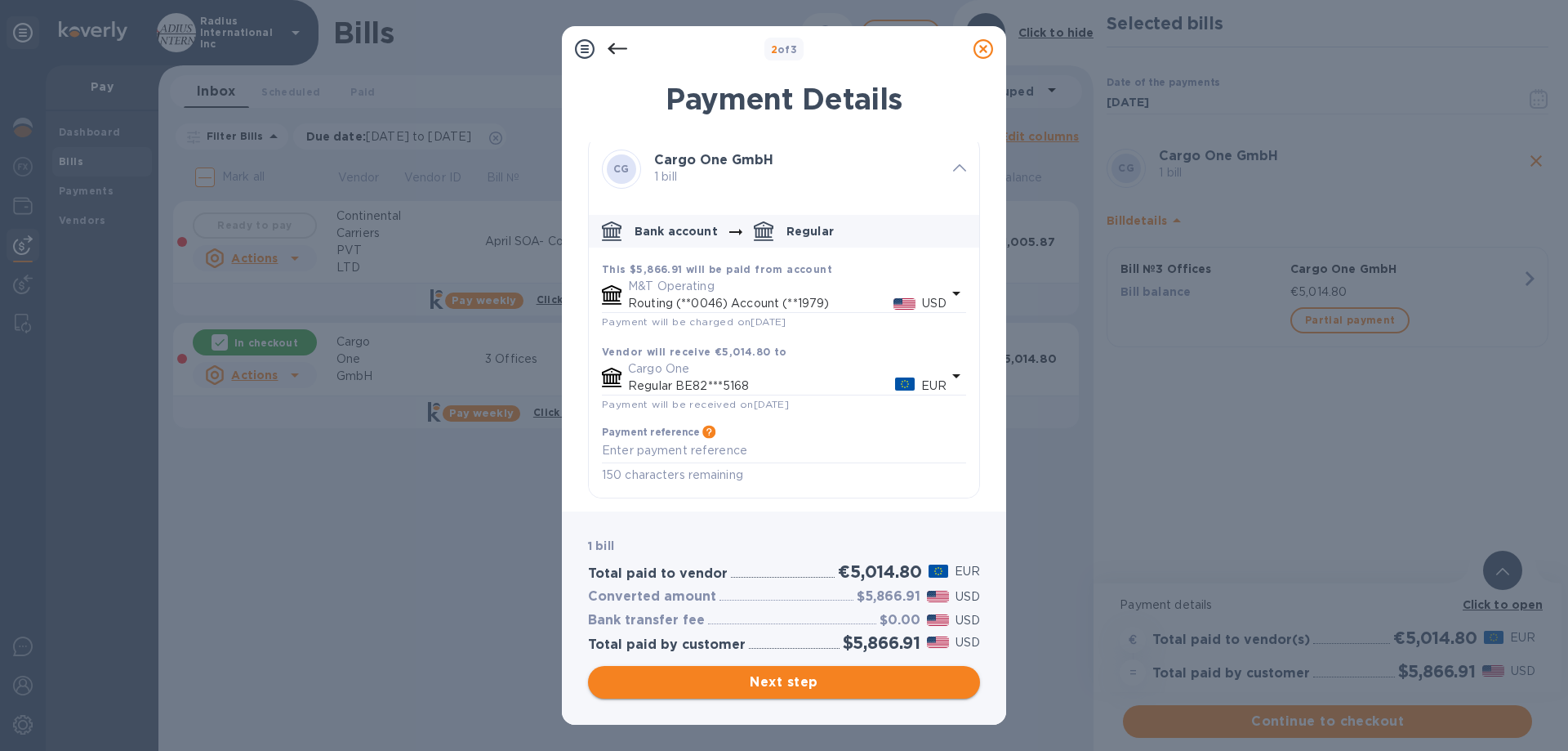
click at [800, 678] on span "Next step" at bounding box center [784, 683] width 366 height 20
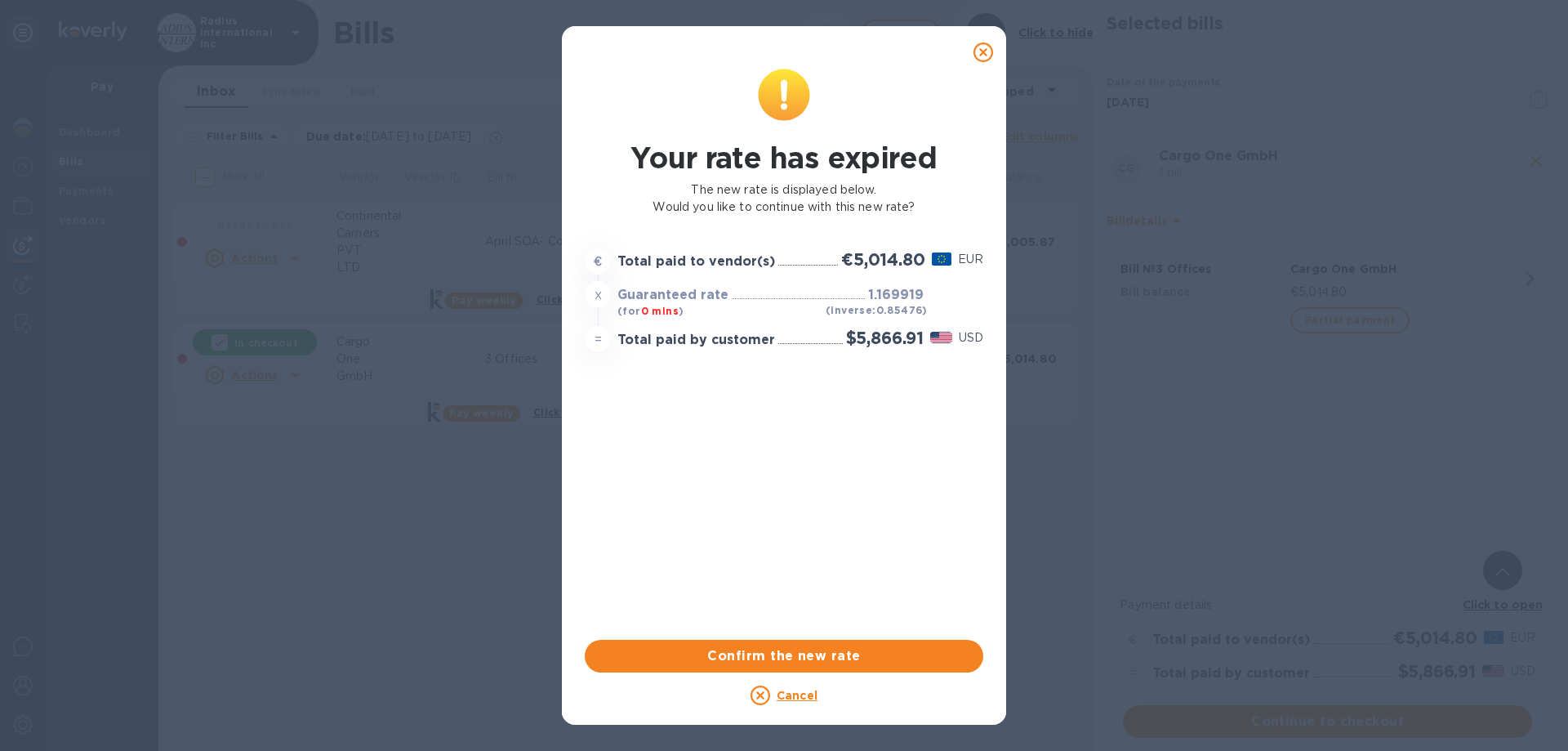
click at [985, 51] on icon at bounding box center [984, 53] width 20 height 20
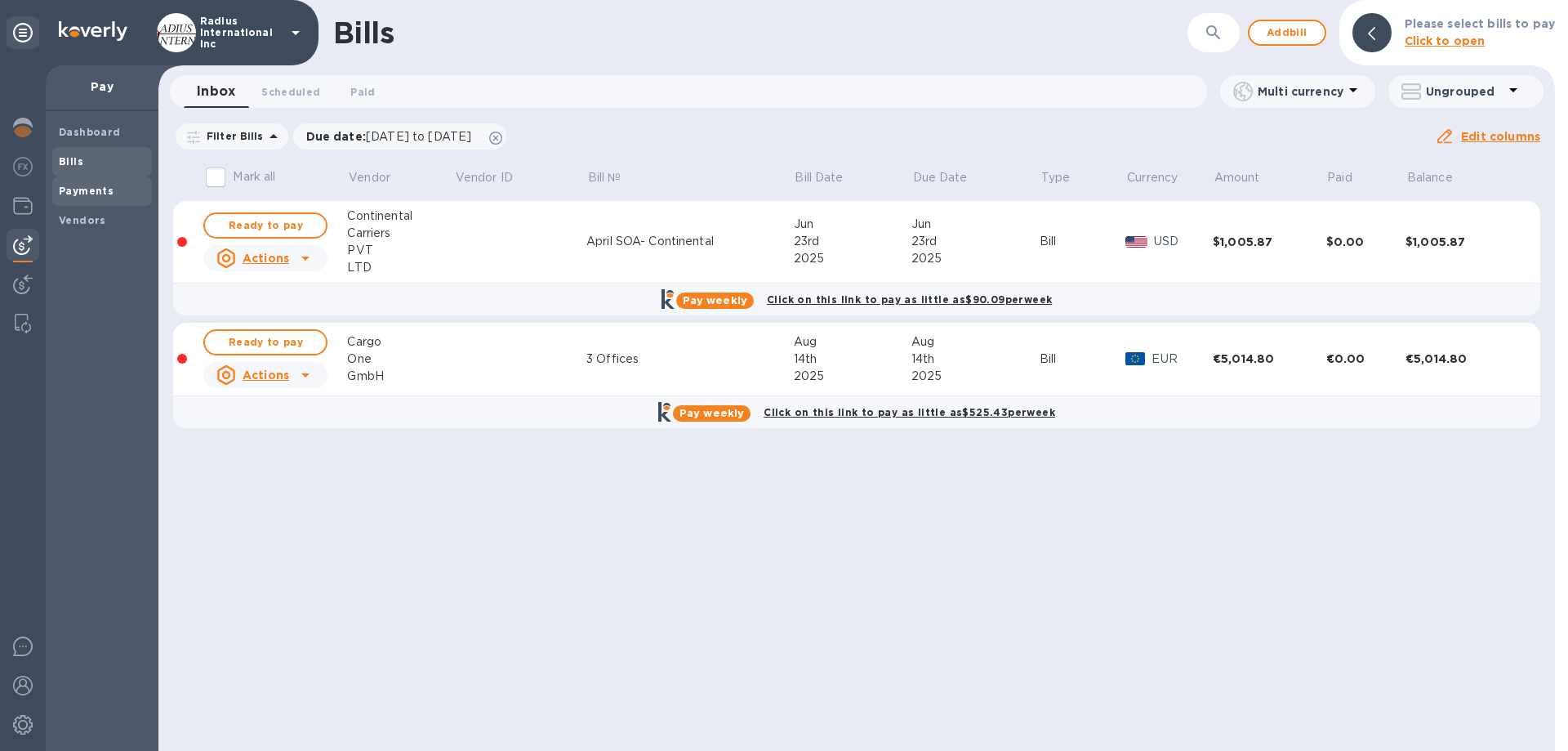
click at [87, 187] on b "Payments" at bounding box center [87, 191] width 55 height 13
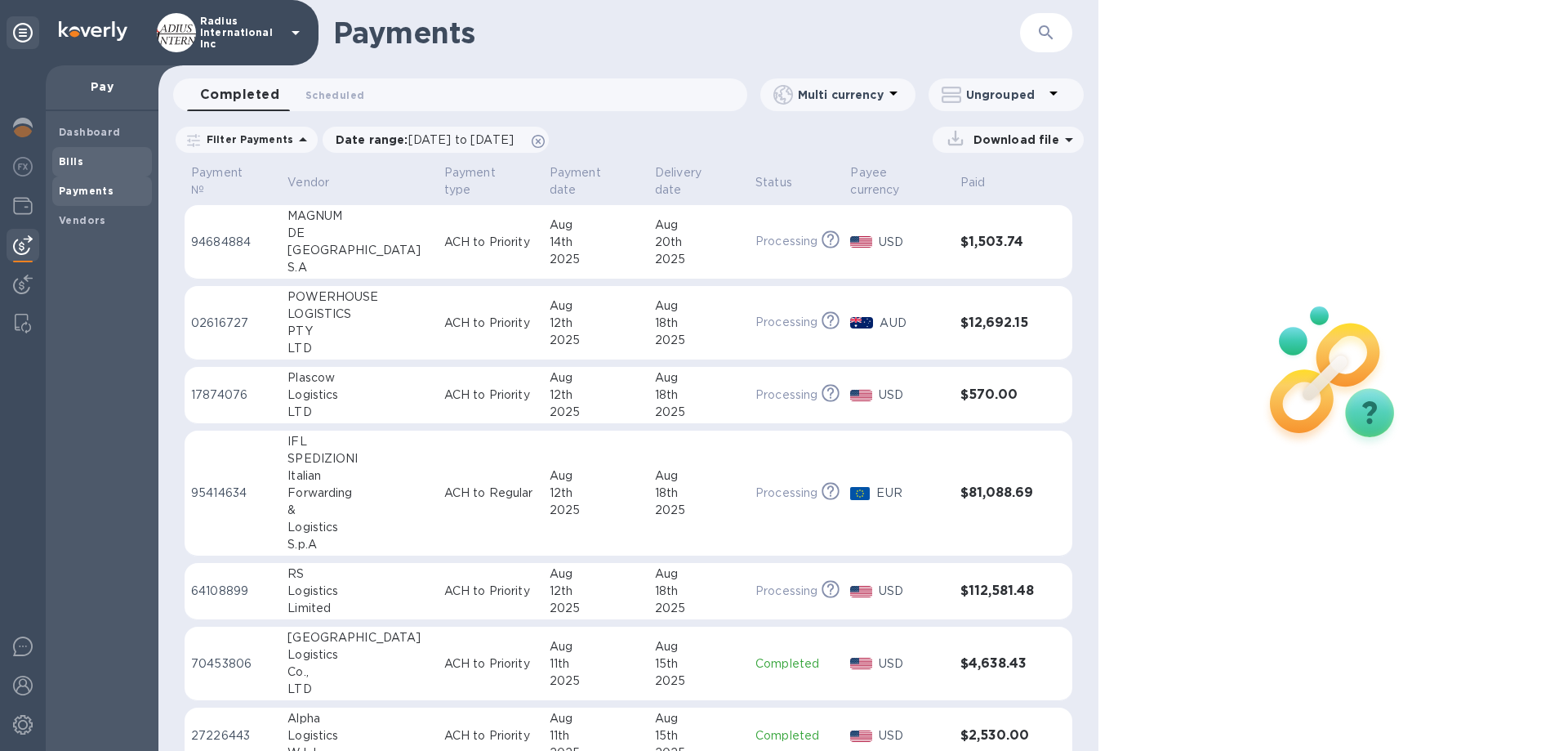
click at [94, 162] on span "Bills" at bounding box center [102, 162] width 87 height 17
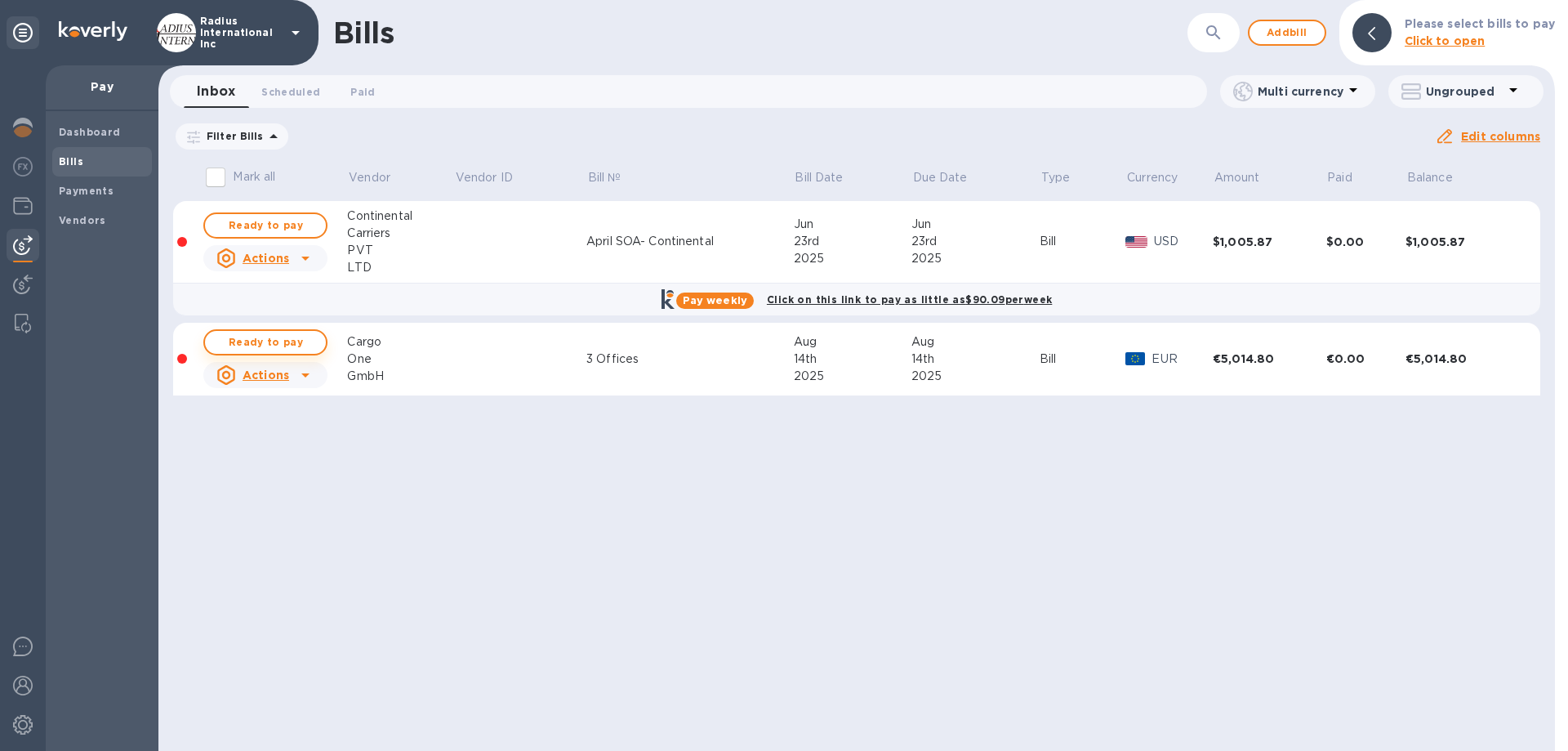
click at [253, 334] on span "Ready to pay" at bounding box center [266, 343] width 95 height 20
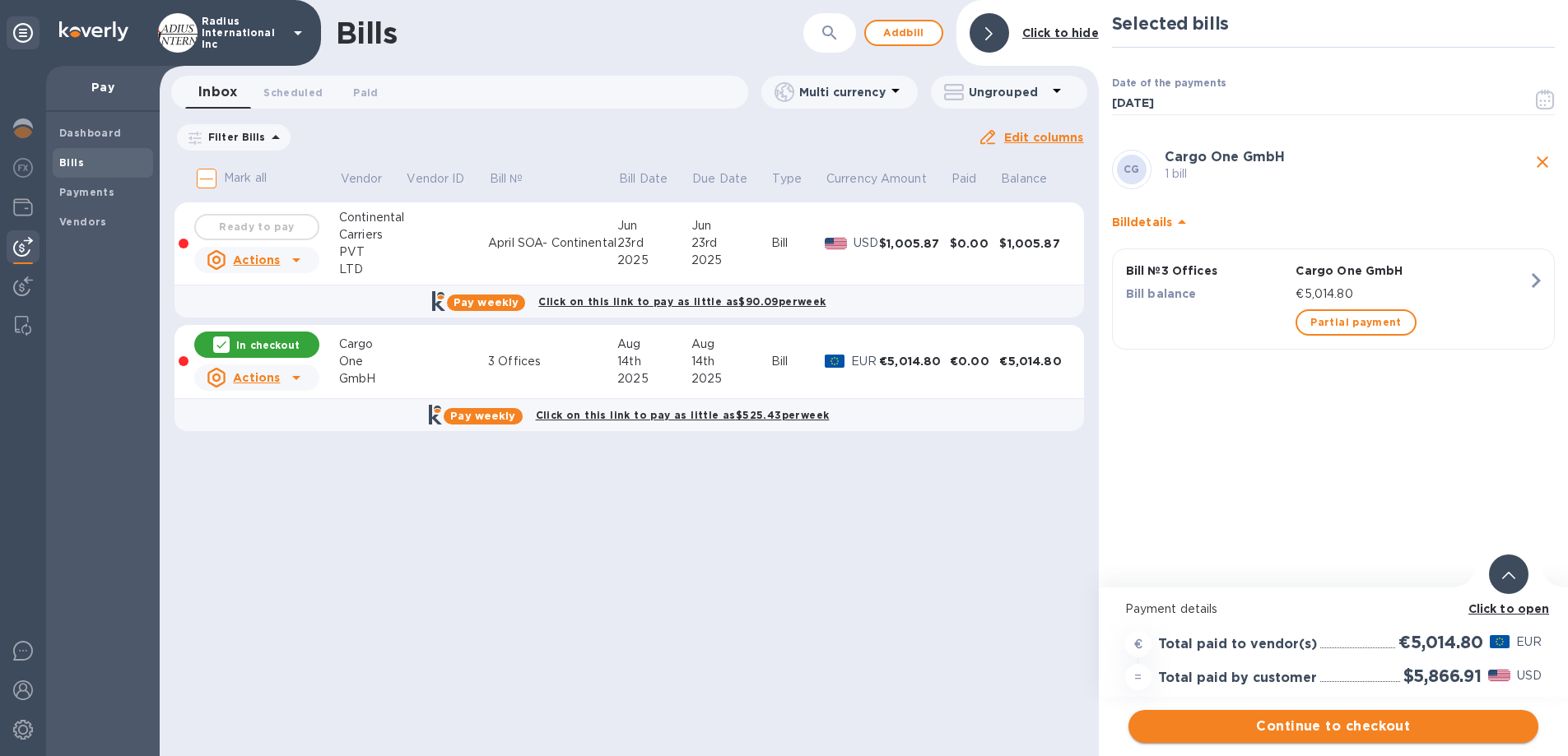
click at [1369, 725] on span "Continue to checkout" at bounding box center [1333, 727] width 384 height 20
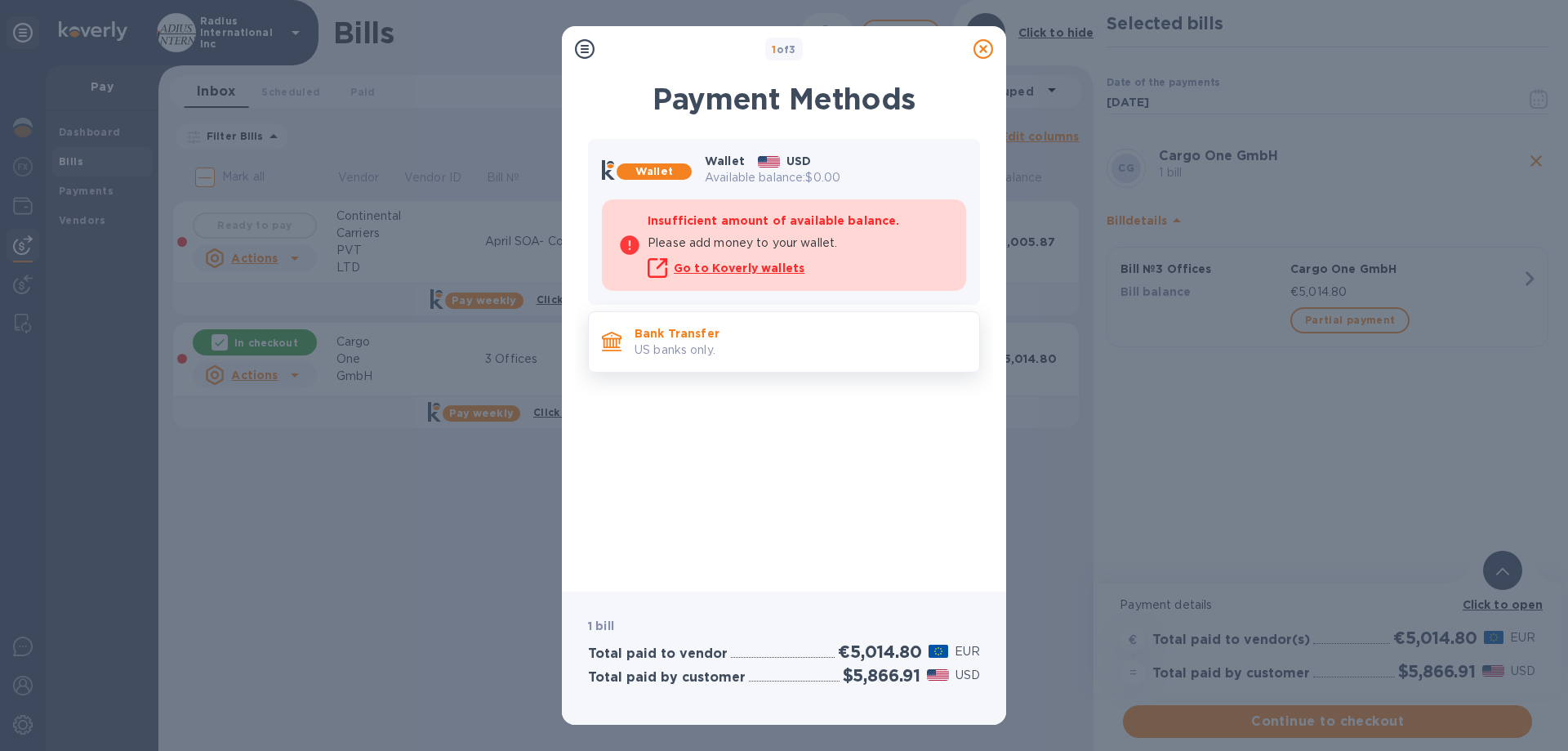
click at [754, 342] on p "US banks only." at bounding box center [801, 350] width 332 height 18
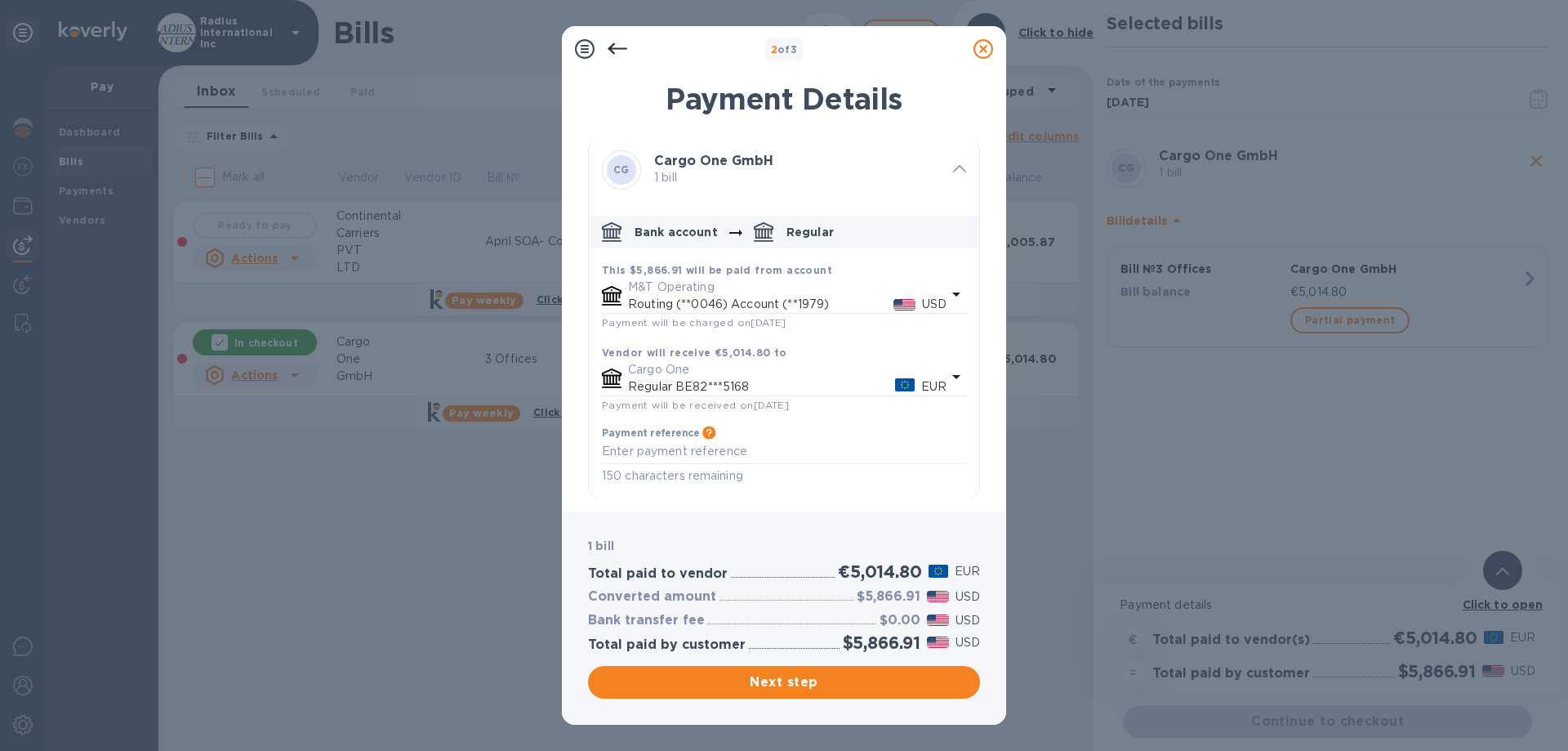
scroll to position [7, 0]
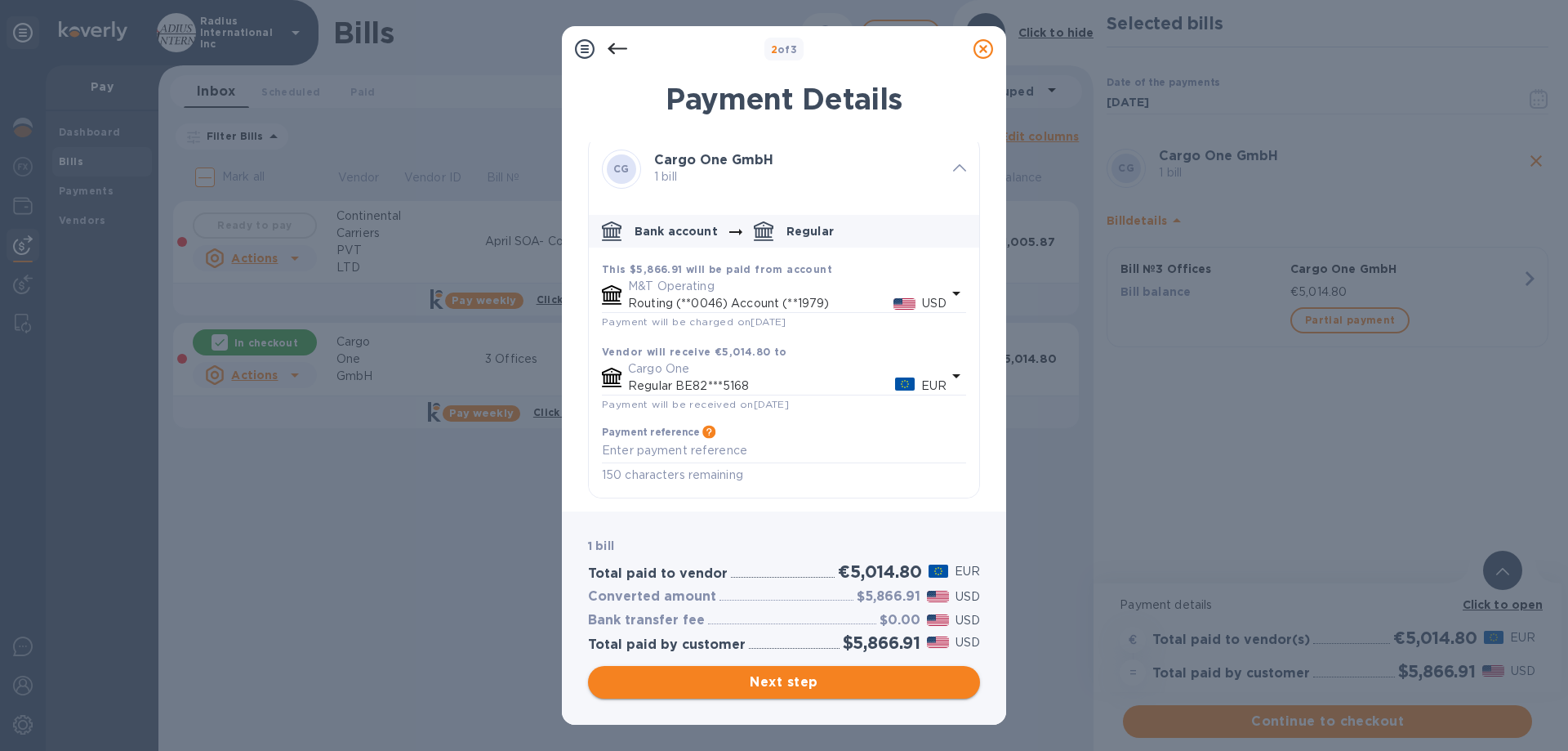
click at [772, 673] on span "Next step" at bounding box center [784, 683] width 366 height 20
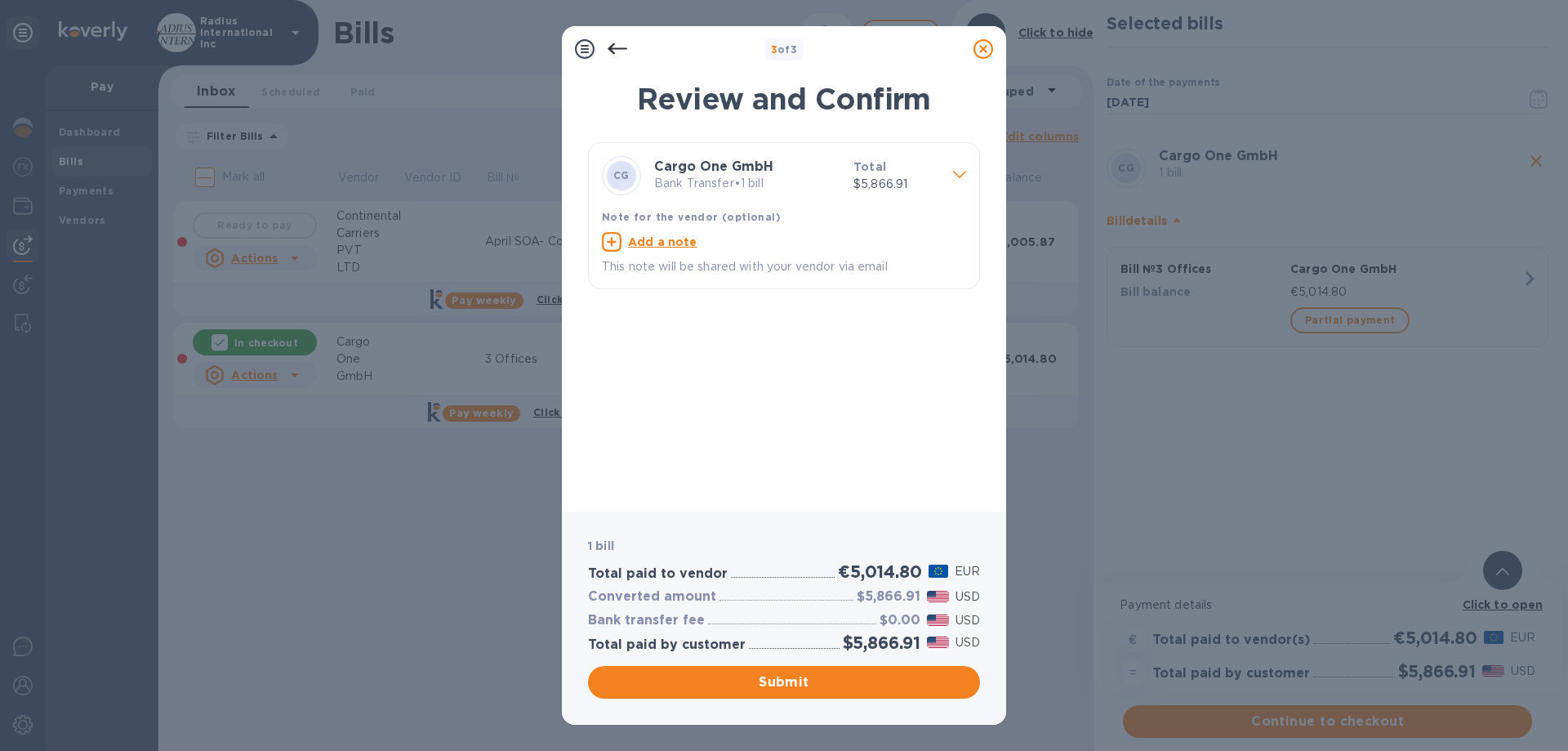
click at [809, 683] on span "Submit" at bounding box center [784, 683] width 366 height 20
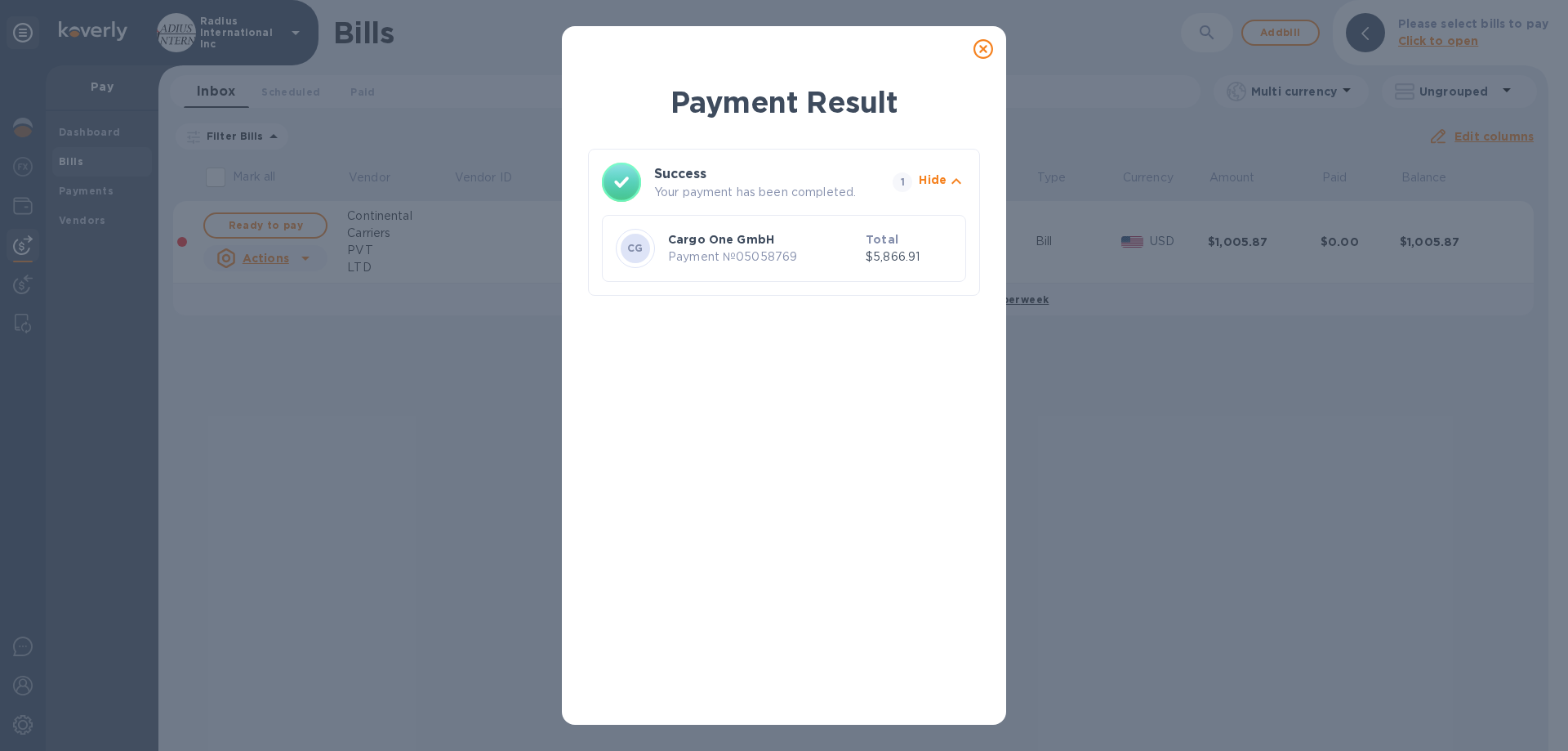
click at [984, 46] on icon at bounding box center [984, 49] width 20 height 20
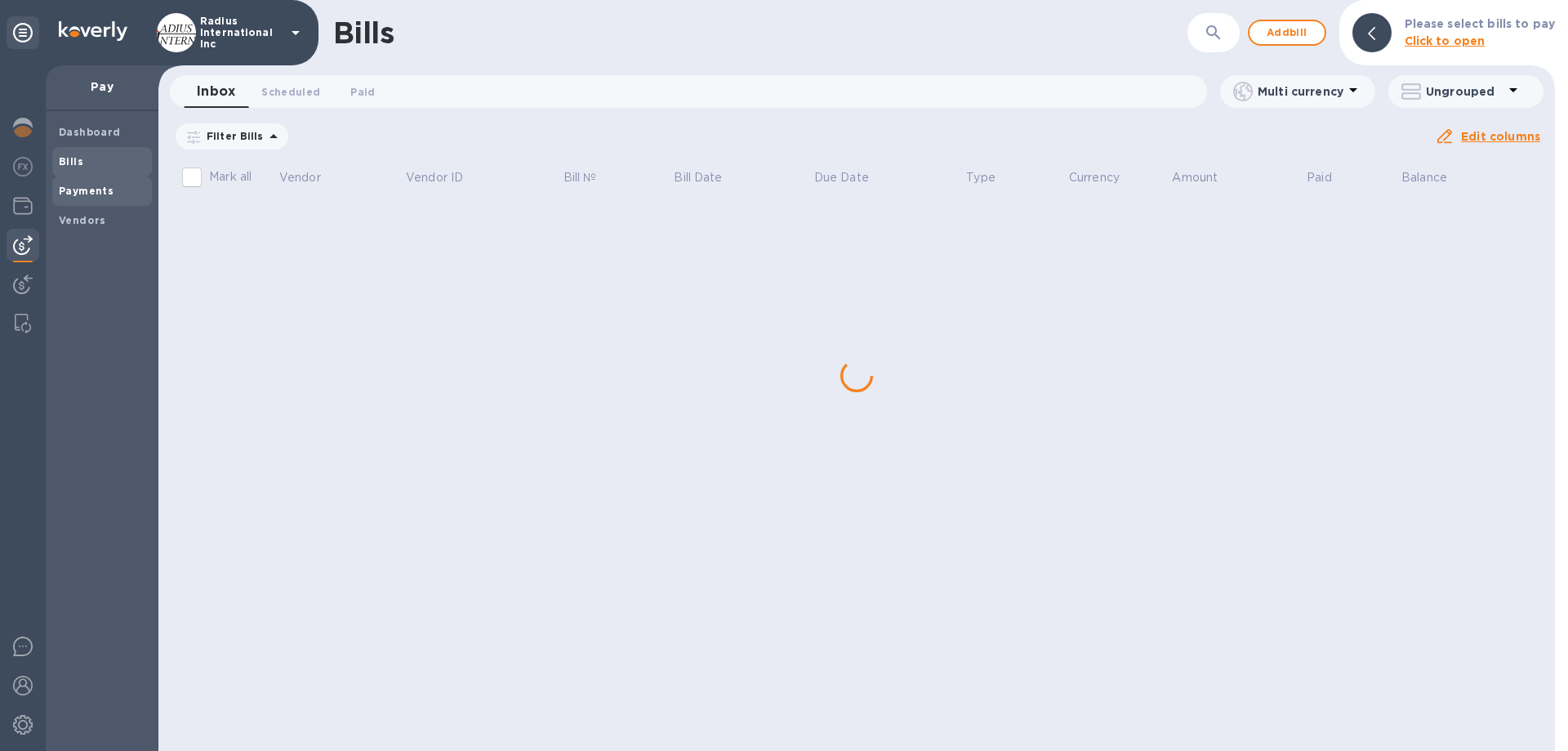
click at [98, 188] on b "Payments" at bounding box center [87, 191] width 55 height 13
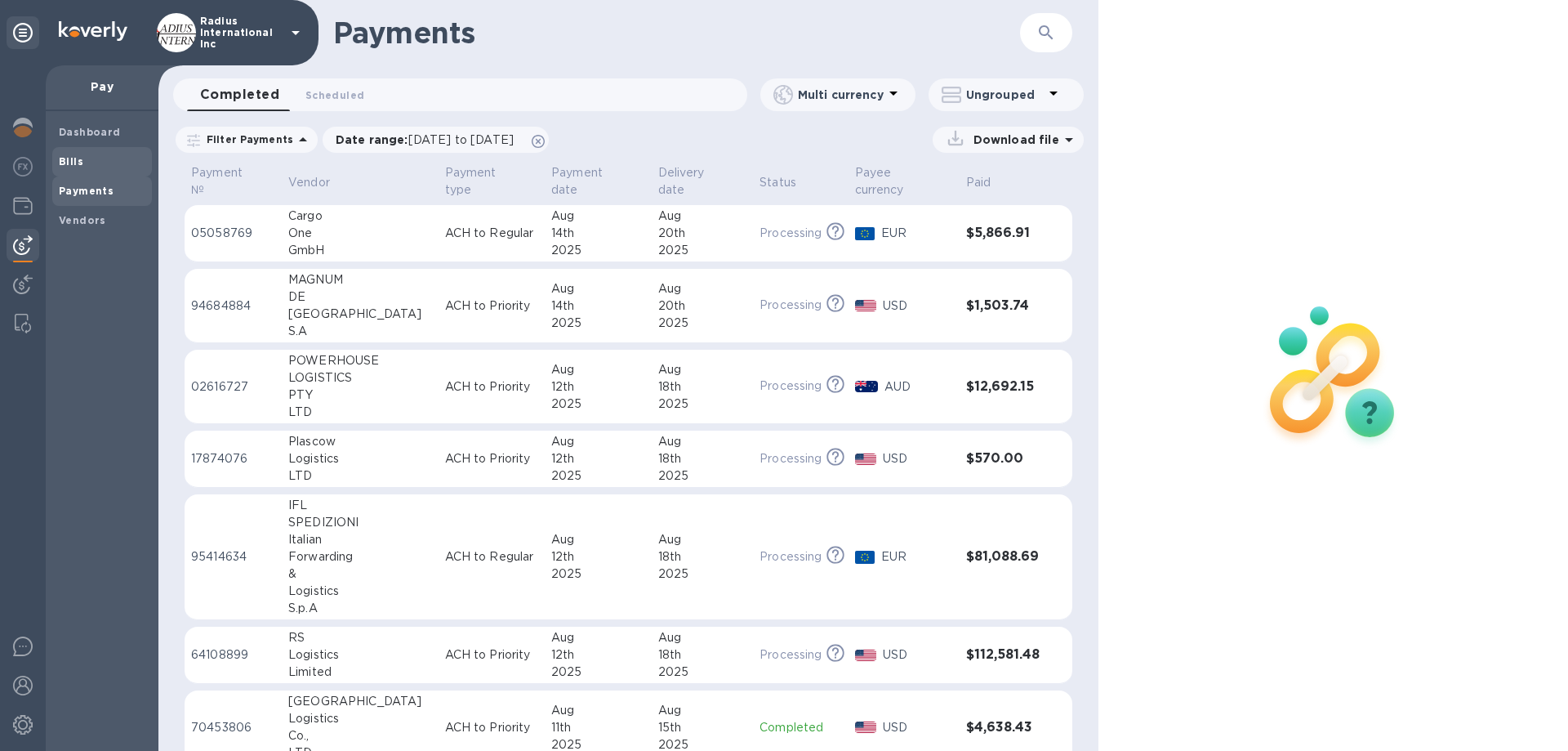
click at [114, 158] on span "Bills" at bounding box center [102, 162] width 87 height 17
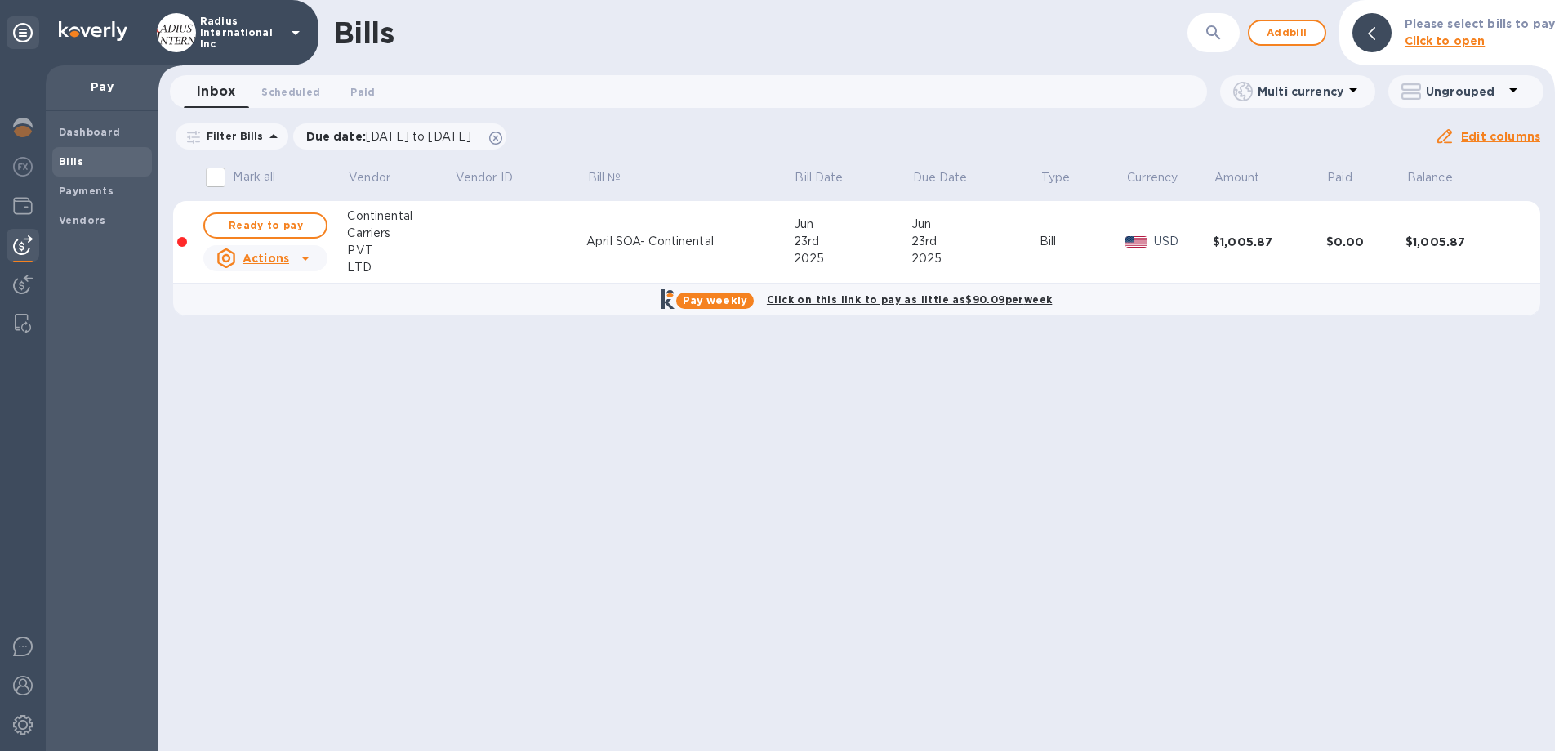
click at [282, 258] on u "Actions" at bounding box center [266, 258] width 47 height 13
click at [257, 369] on b "Delete" at bounding box center [269, 363] width 41 height 13
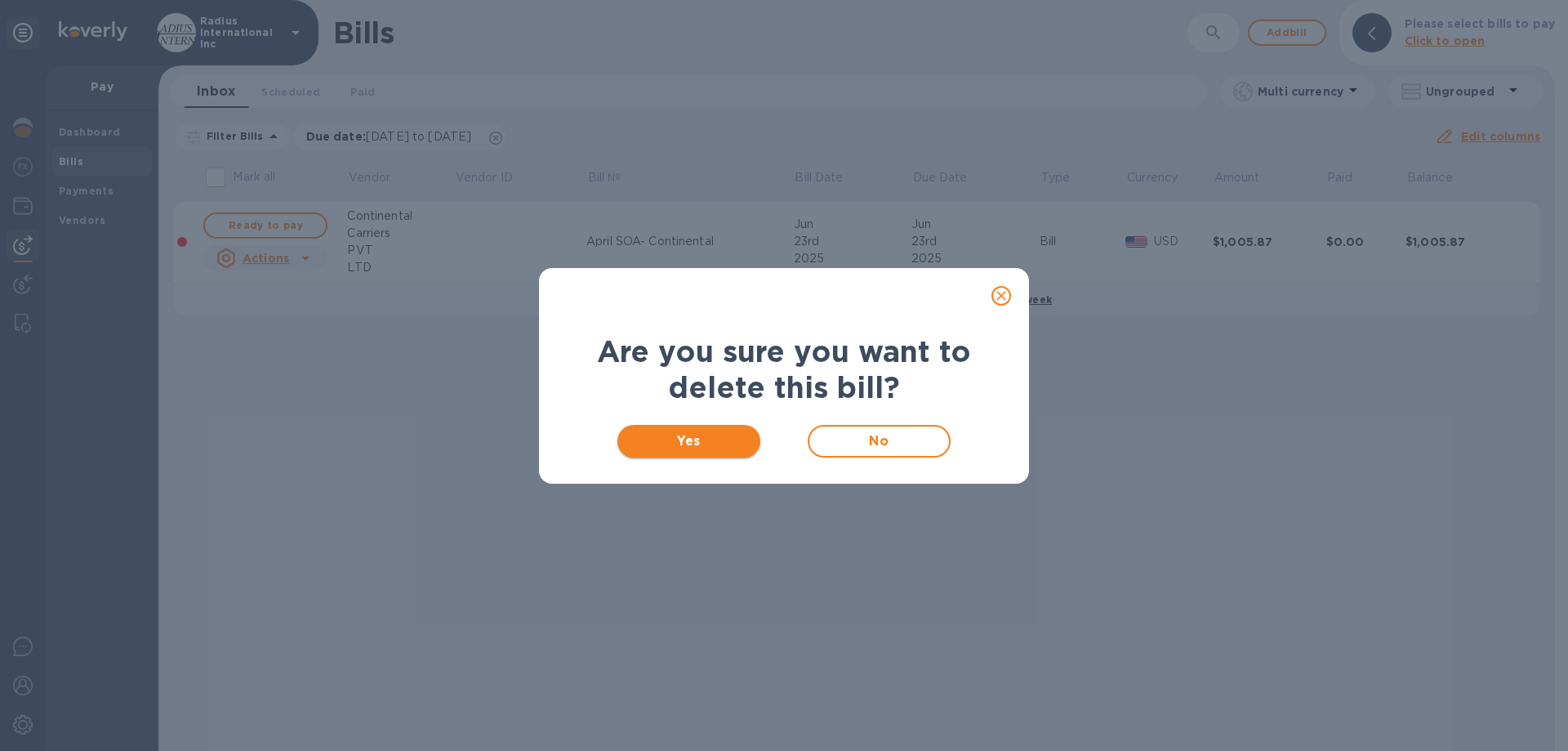
click at [667, 432] on span "Yes" at bounding box center [689, 442] width 117 height 20
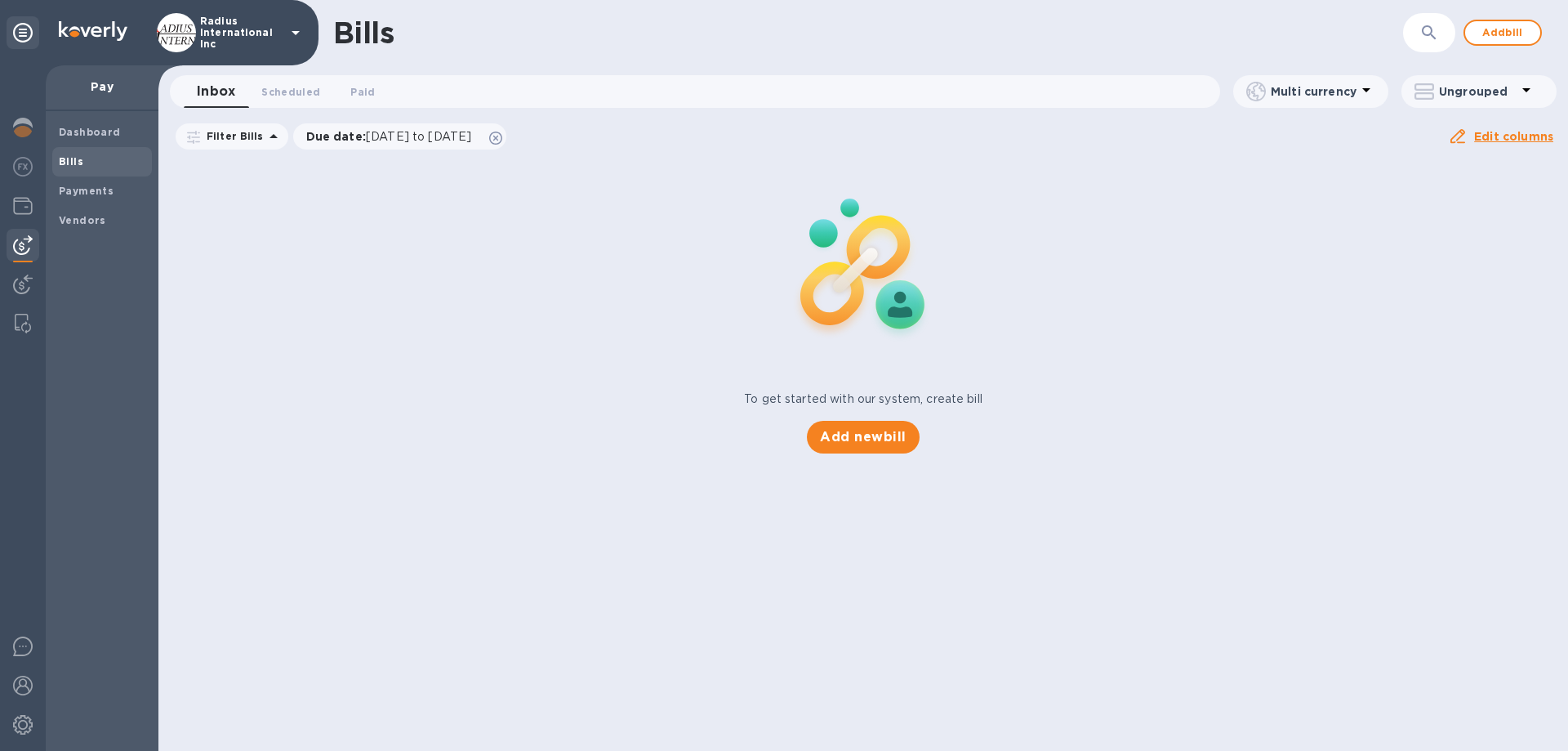
click at [1277, 29] on form "​" at bounding box center [1344, 33] width 225 height 40
click at [1502, 38] on span "Add bill" at bounding box center [1503, 33] width 49 height 20
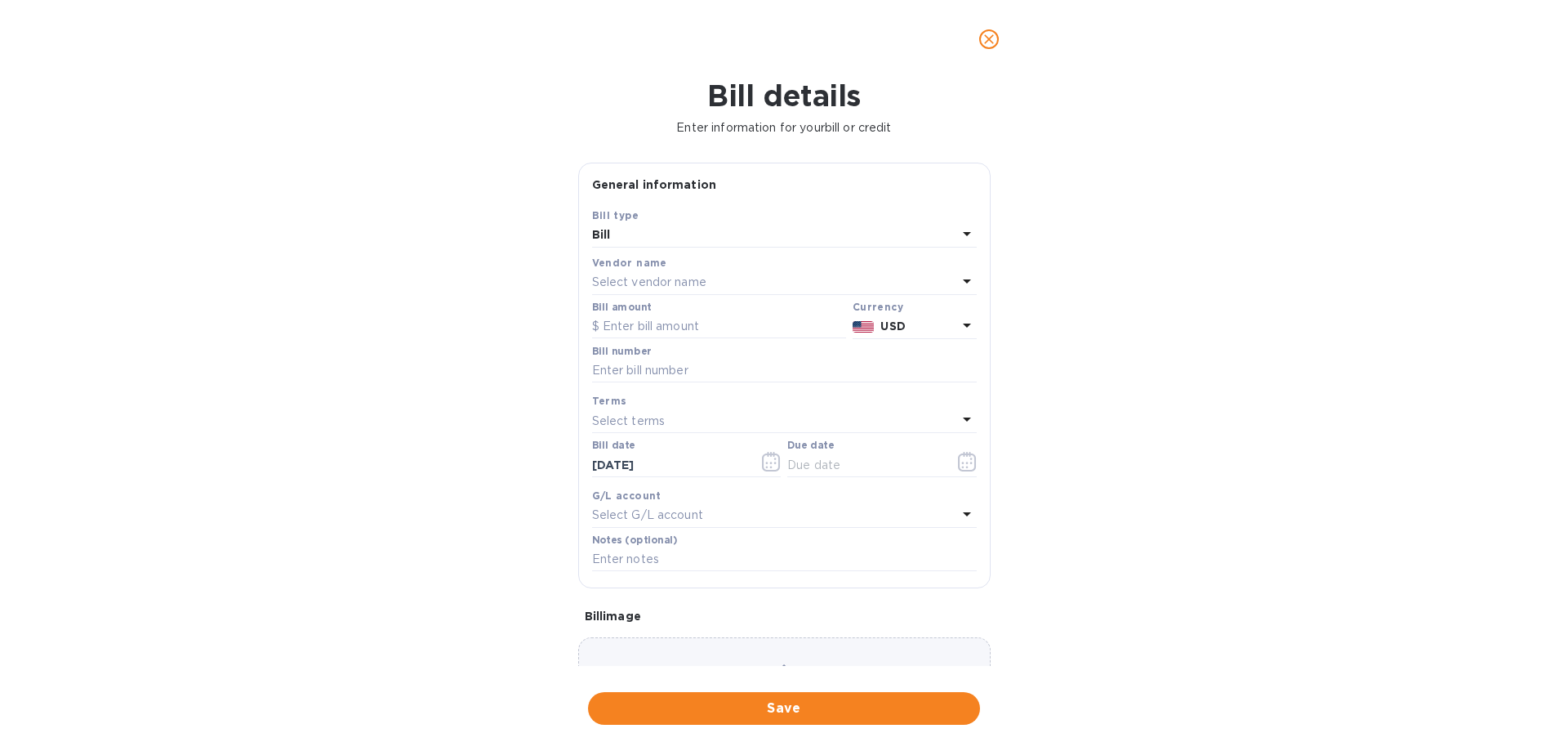
click at [657, 278] on p "Select vendor name" at bounding box center [649, 282] width 114 height 18
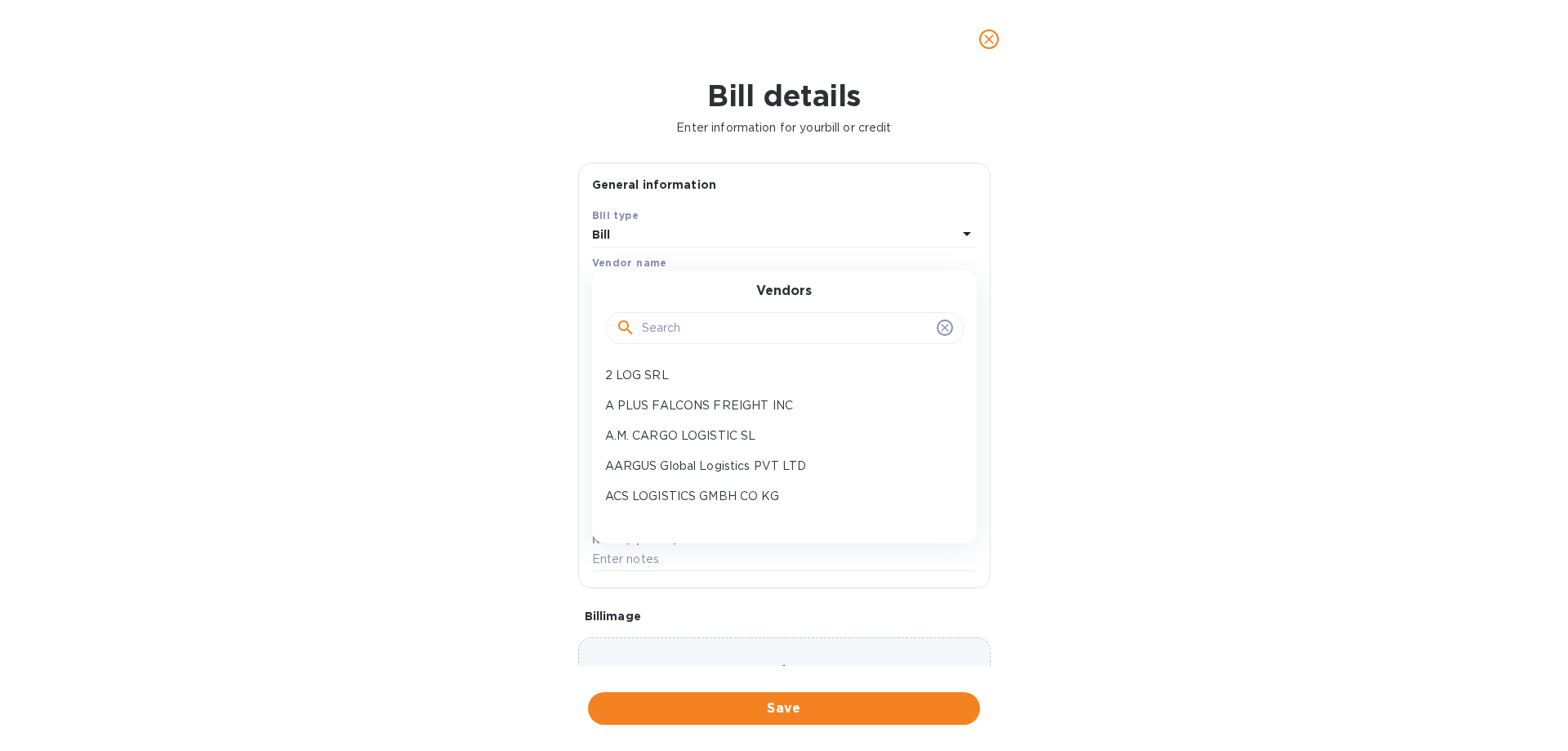
click at [712, 327] on input "text" at bounding box center [786, 328] width 288 height 24
type input "cont"
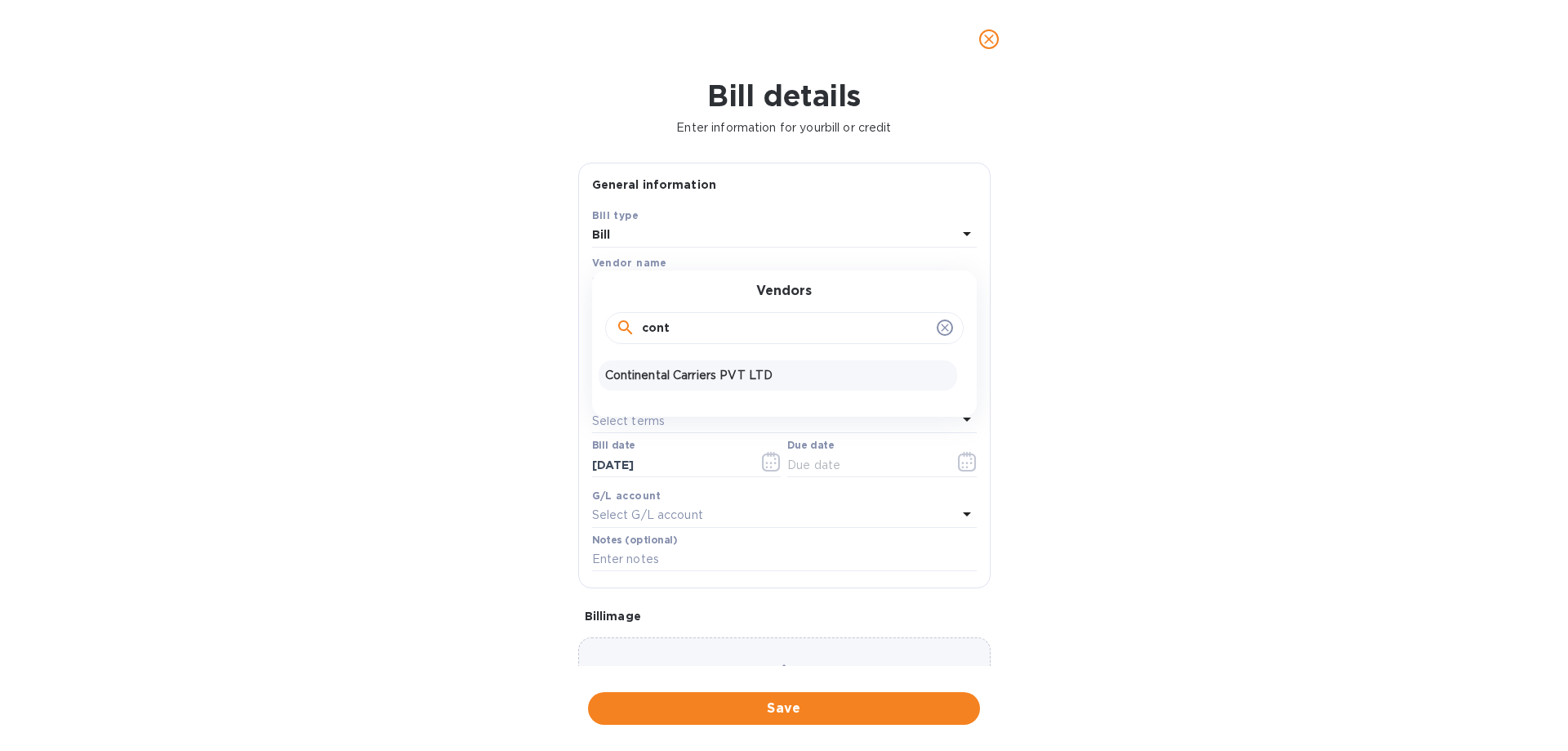
click at [738, 374] on p "Continental Carriers PVT LTD" at bounding box center [778, 375] width 346 height 18
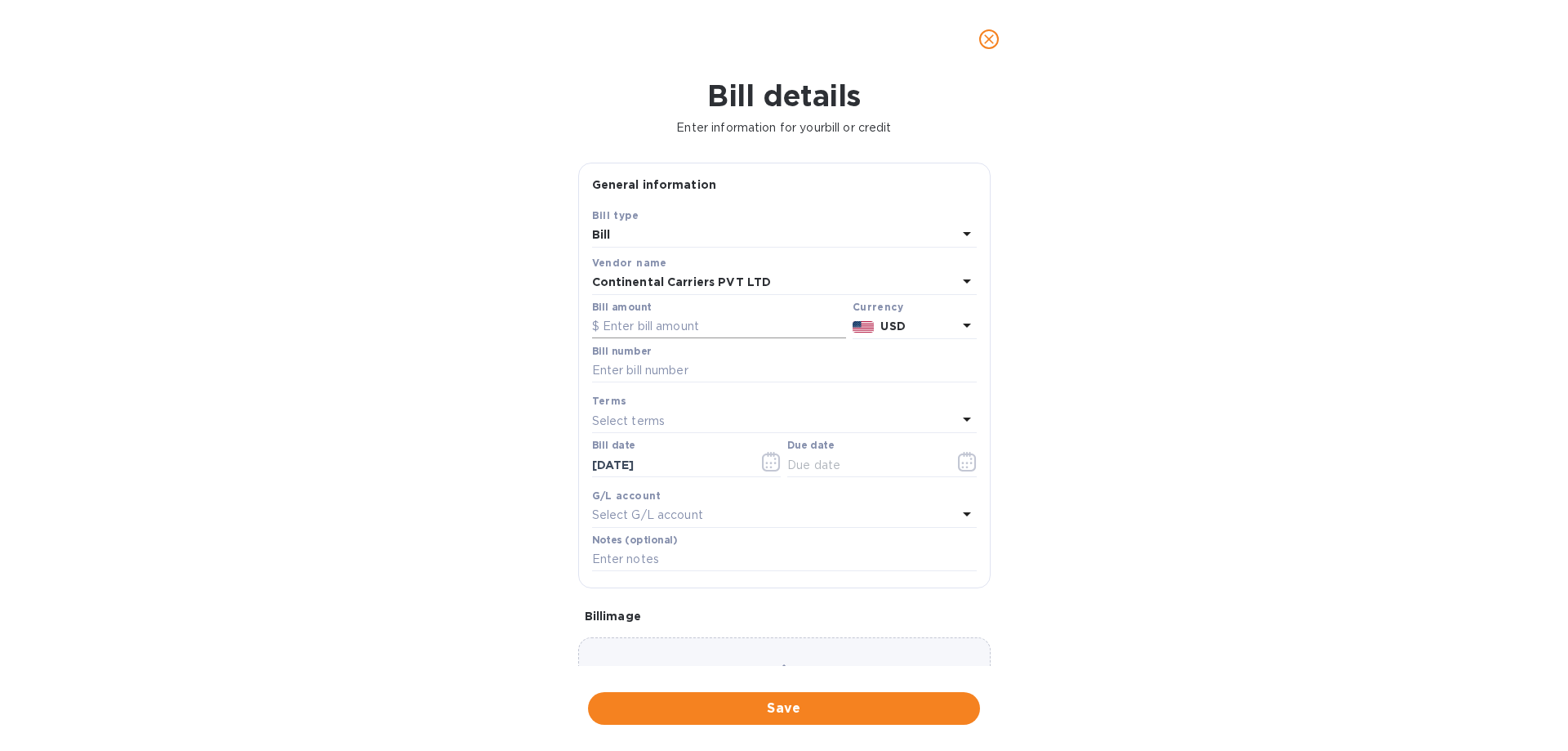
click at [702, 327] on input "text" at bounding box center [719, 326] width 254 height 24
click at [692, 318] on input "text" at bounding box center [719, 326] width 254 height 24
type input "1,915.99"
type input "[DATE]"
drag, startPoint x: 823, startPoint y: 465, endPoint x: 836, endPoint y: 465, distance: 13.0
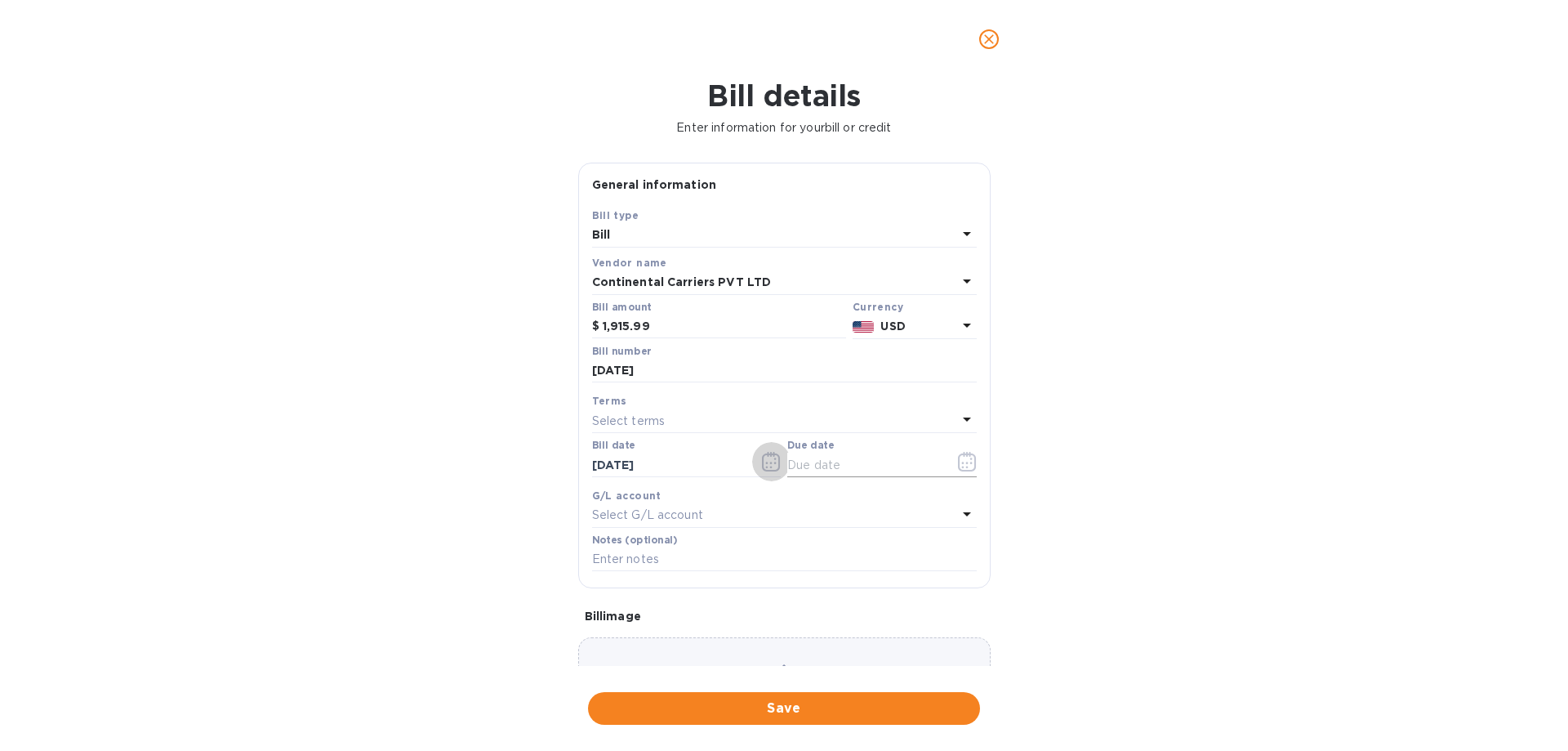
click at [823, 465] on input "text" at bounding box center [864, 464] width 154 height 24
click at [958, 461] on icon "button" at bounding box center [967, 462] width 19 height 20
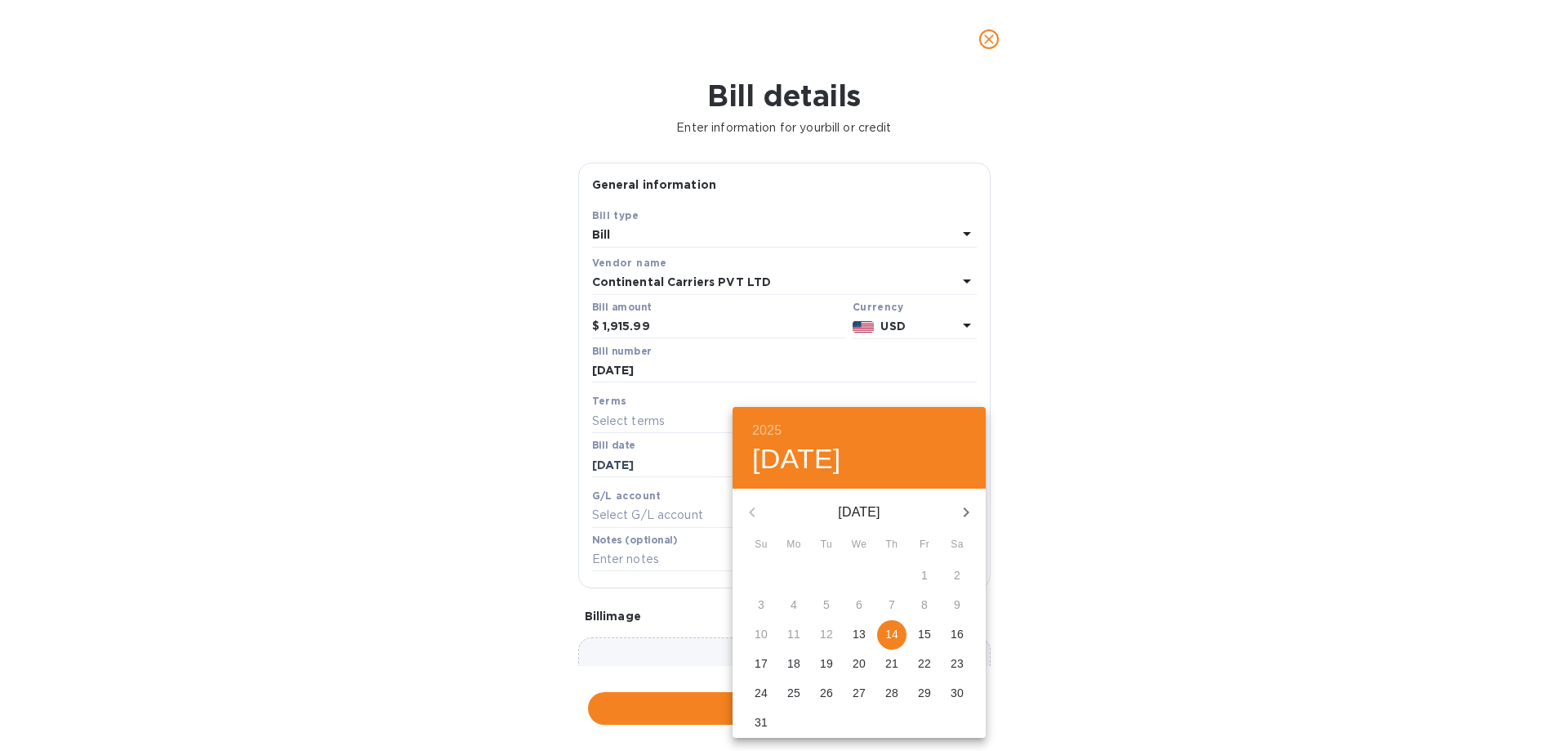
click at [895, 631] on p "14" at bounding box center [892, 634] width 13 height 17
type input "[DATE]"
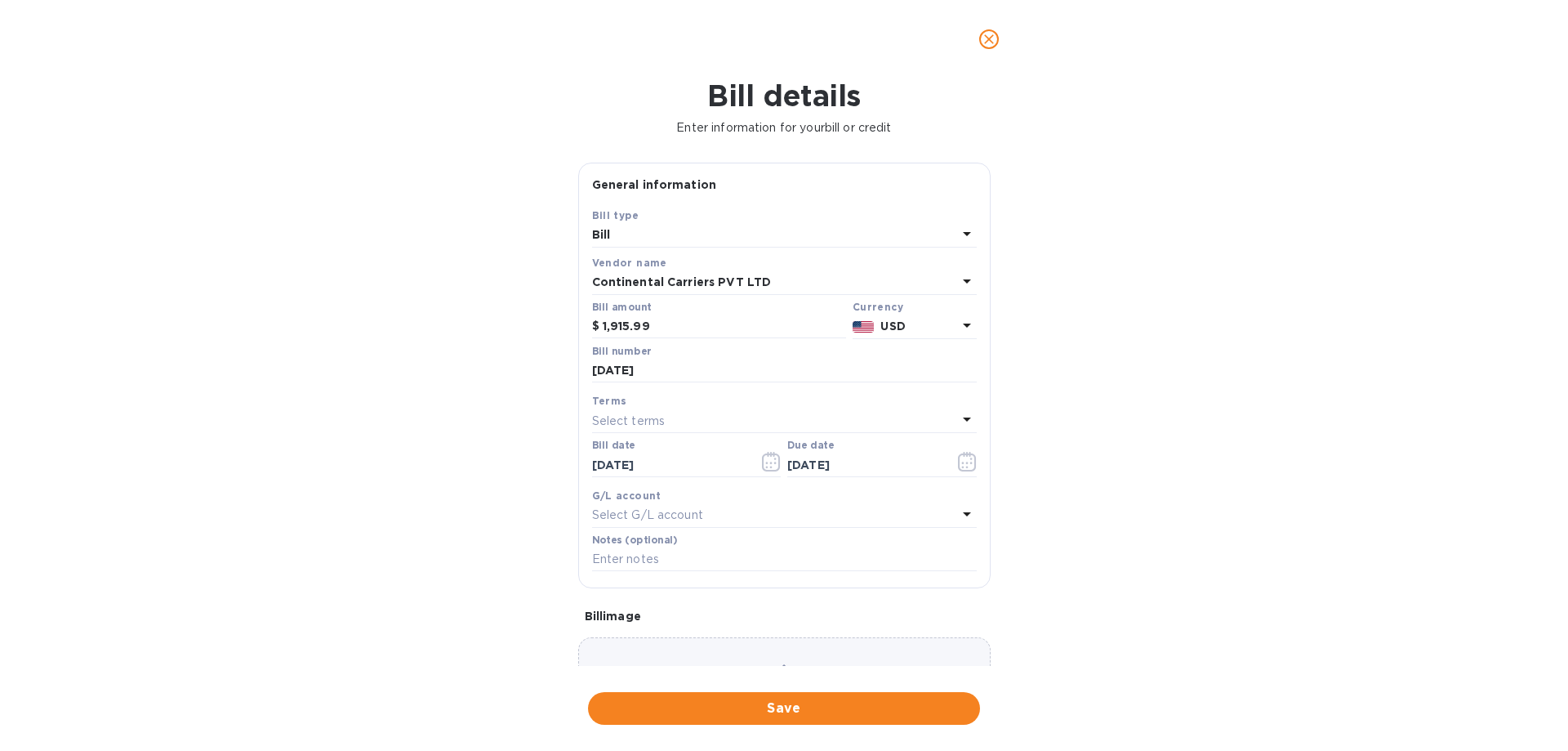
click at [1101, 598] on div "2025 Thu, Aug [DATE] Mo Tu We Th Fr Sa 27 28 29 30 31 1 2 3 4 5 6 7 8 9 10 11 1…" at bounding box center [784, 375] width 1568 height 751
click at [794, 702] on span "Save" at bounding box center [784, 708] width 366 height 20
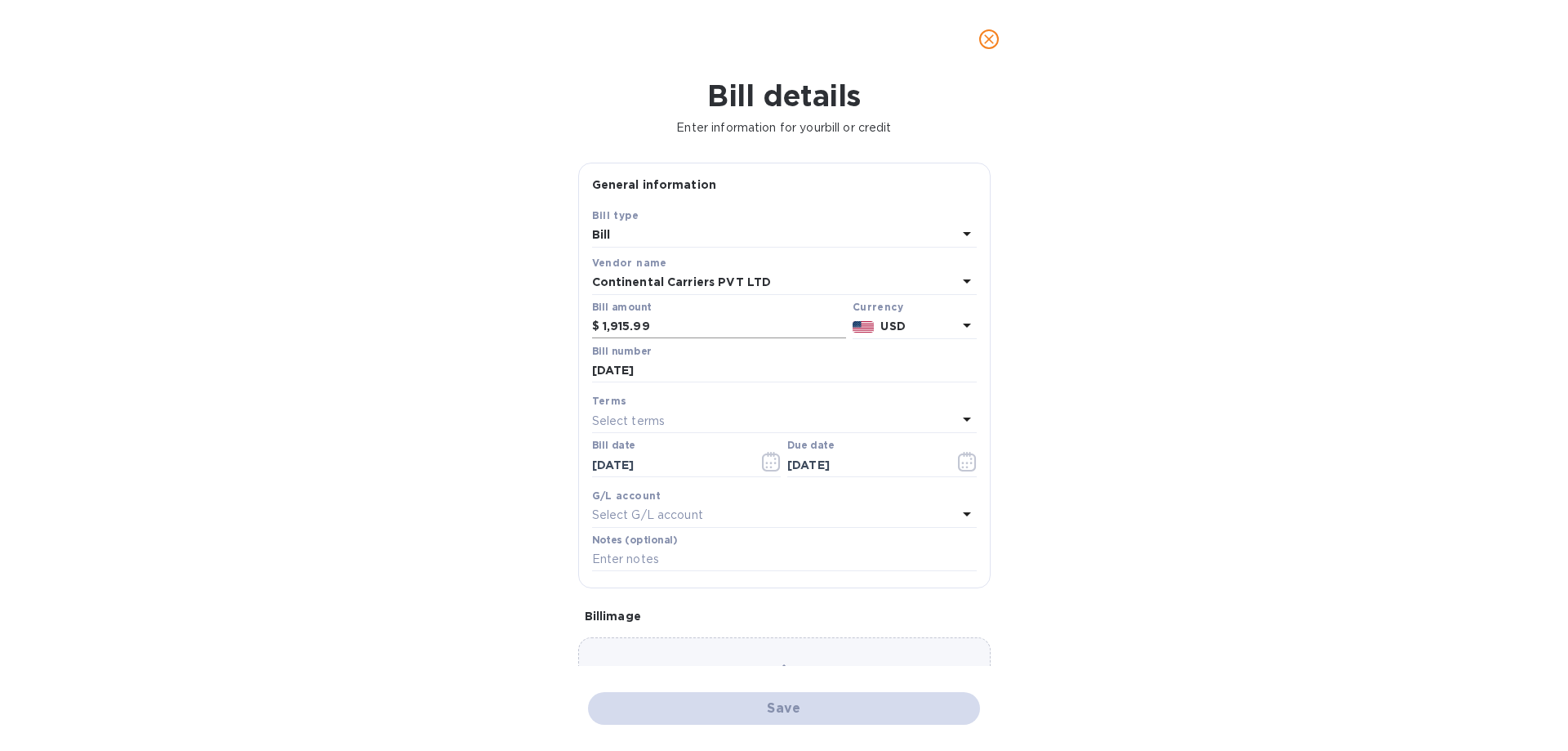
click at [722, 323] on input "1,915.99" at bounding box center [725, 326] width 243 height 24
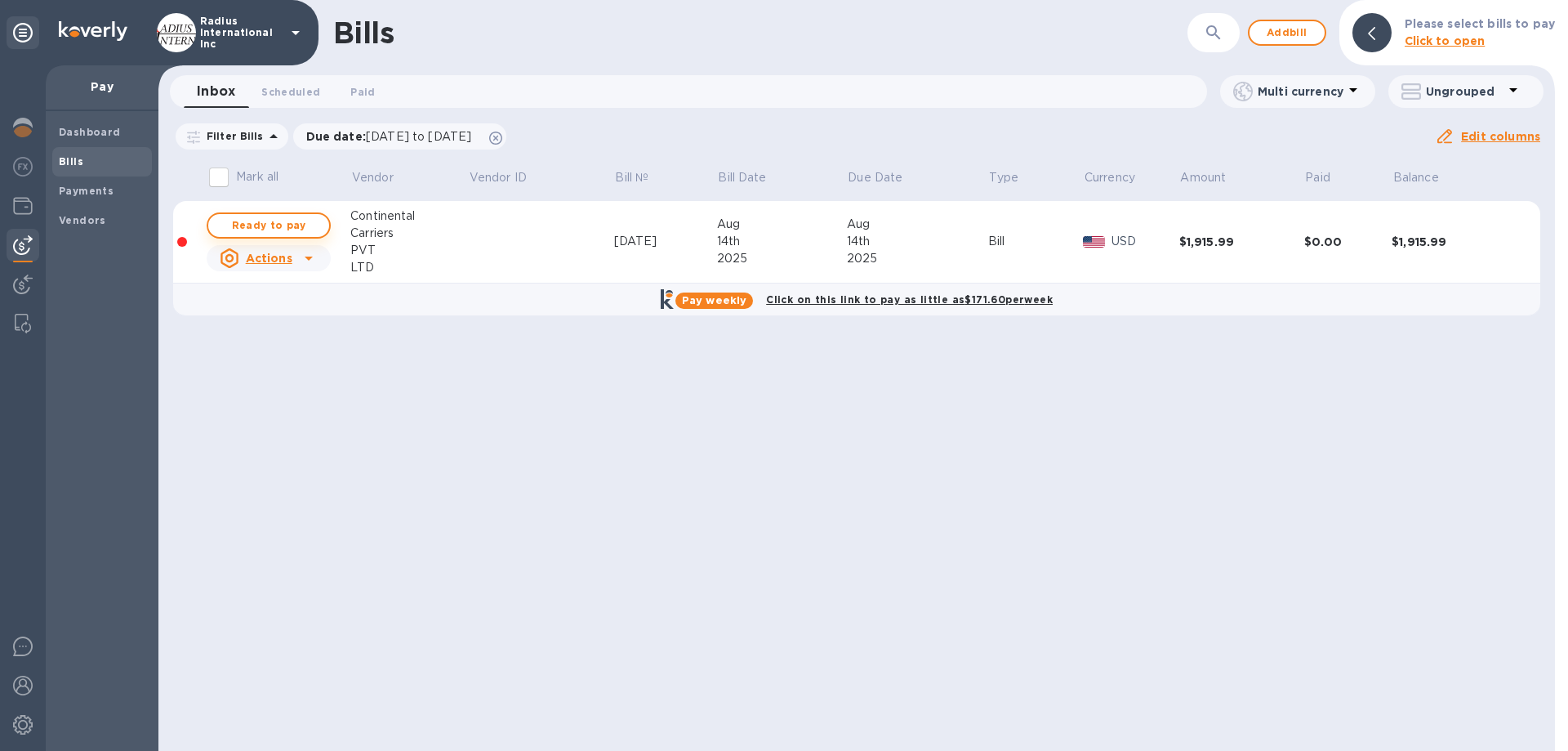
click at [282, 224] on span "Ready to pay" at bounding box center [269, 226] width 95 height 20
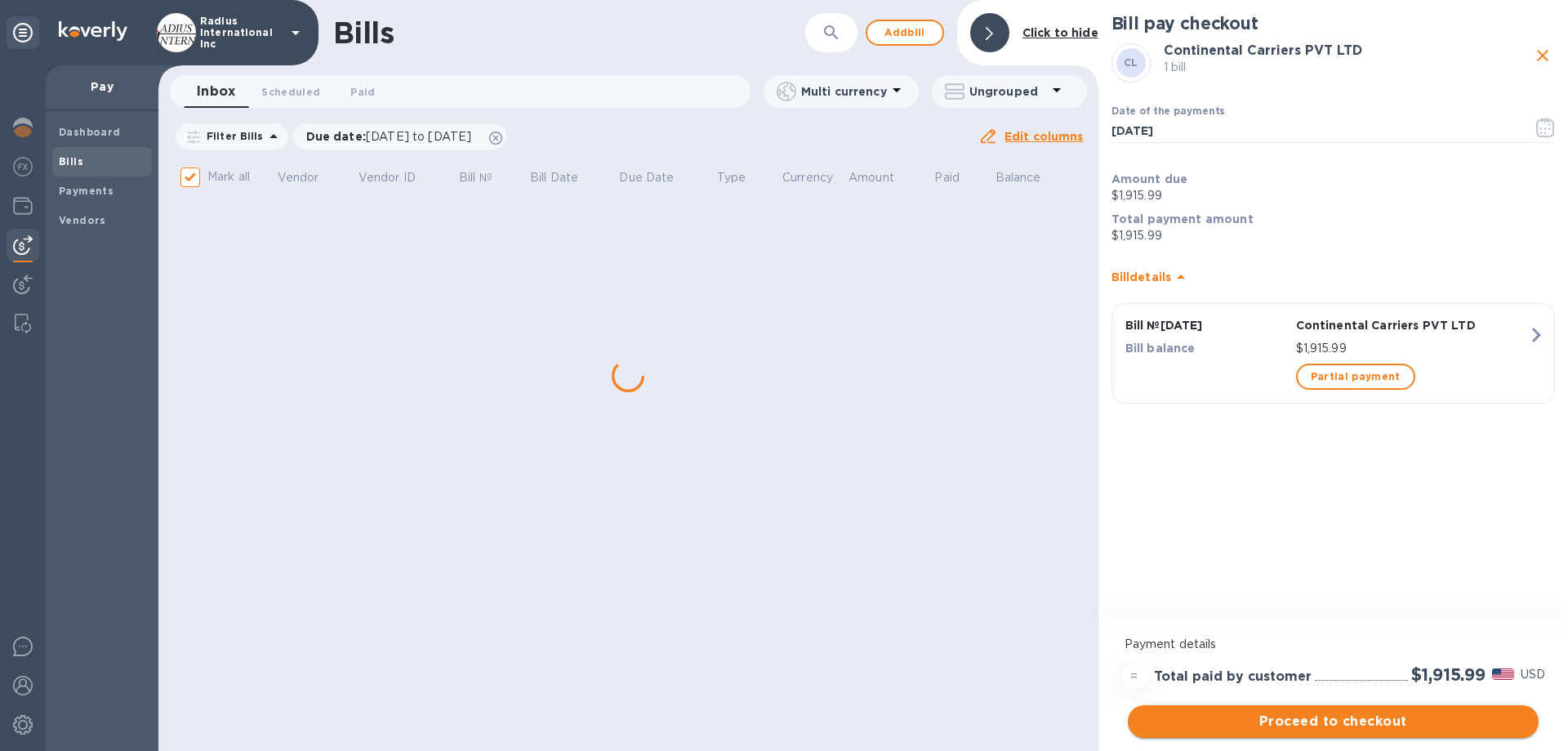
click at [1313, 725] on span "Proceed to checkout" at bounding box center [1334, 722] width 385 height 20
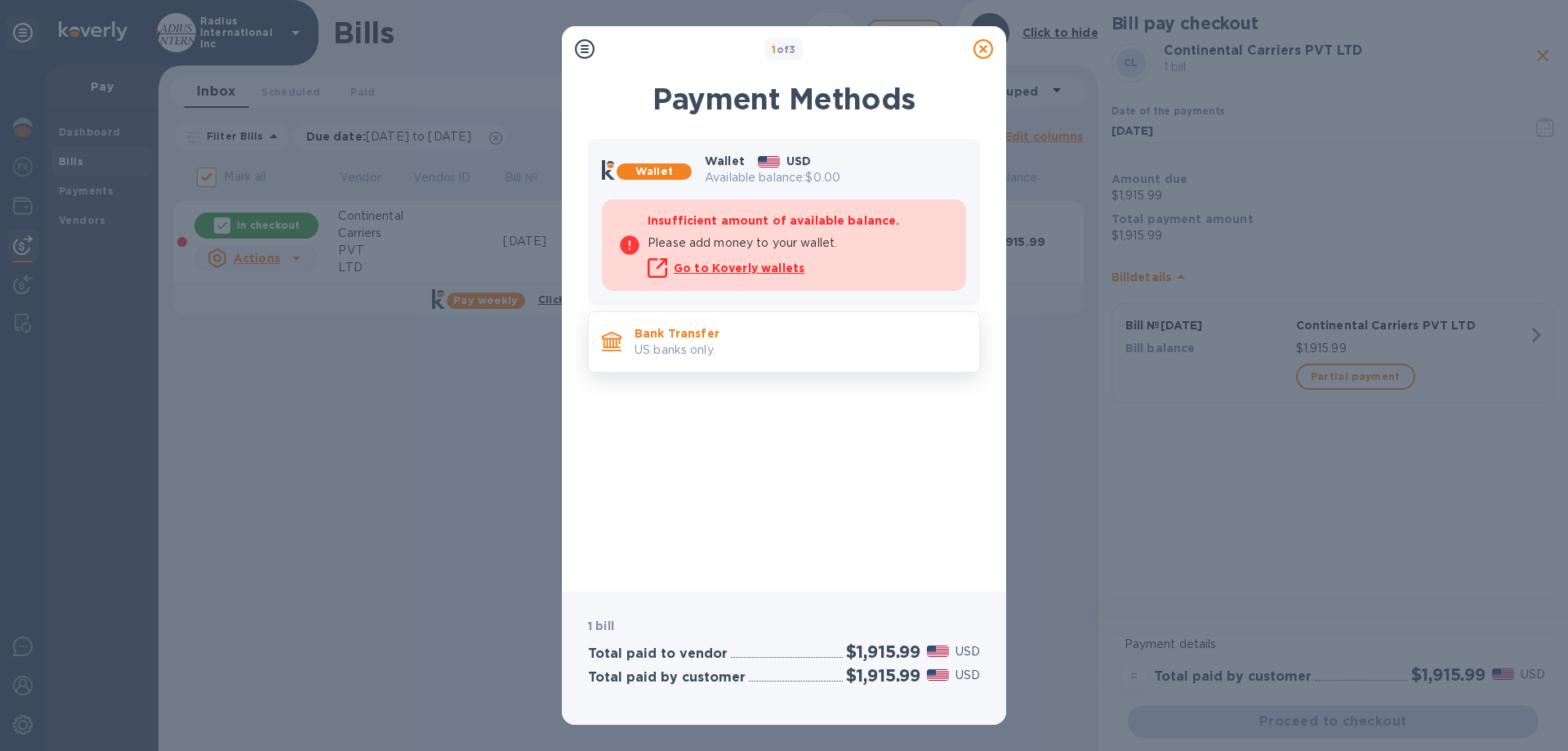
click at [754, 347] on p "US banks only." at bounding box center [801, 350] width 332 height 18
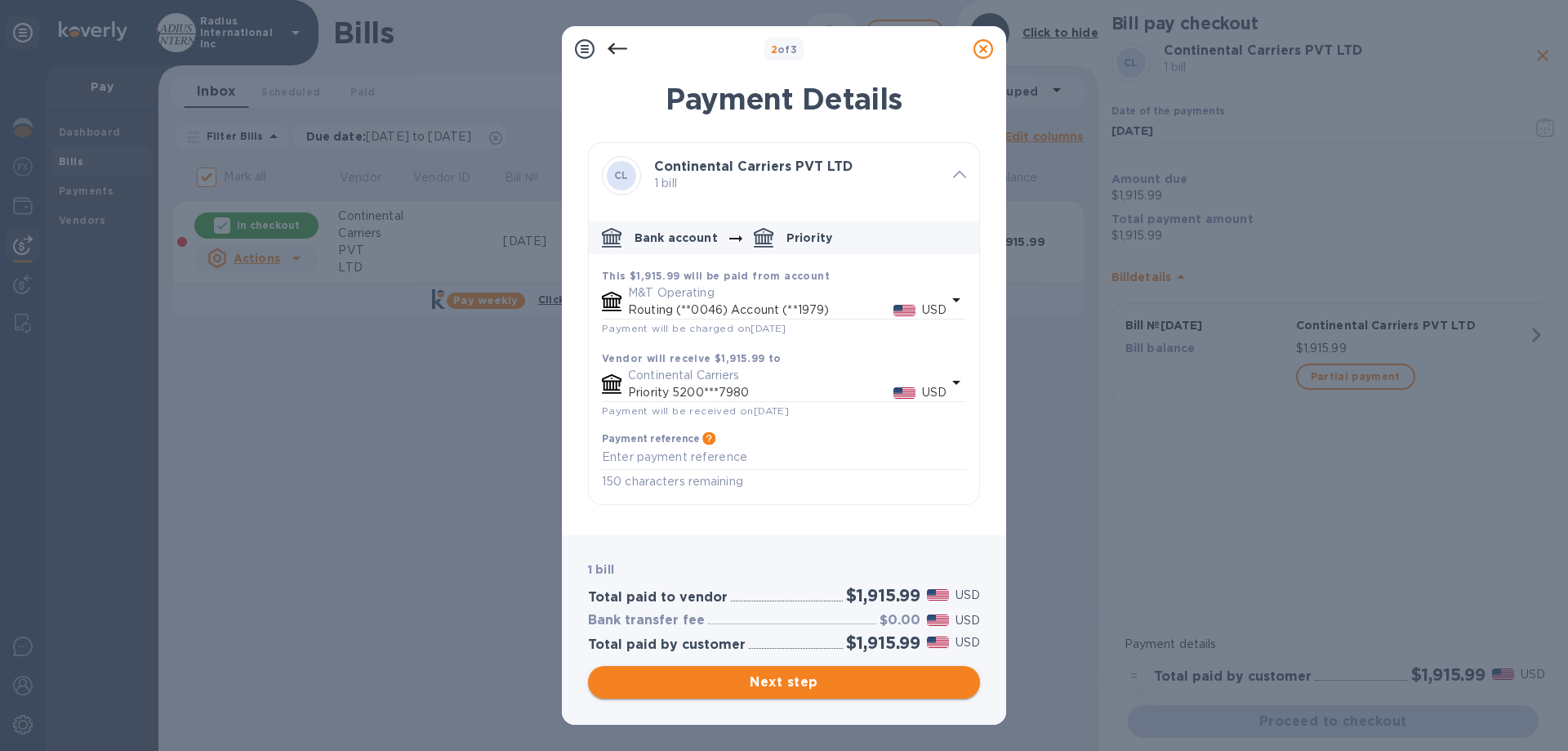
click at [786, 674] on span "Next step" at bounding box center [784, 683] width 366 height 20
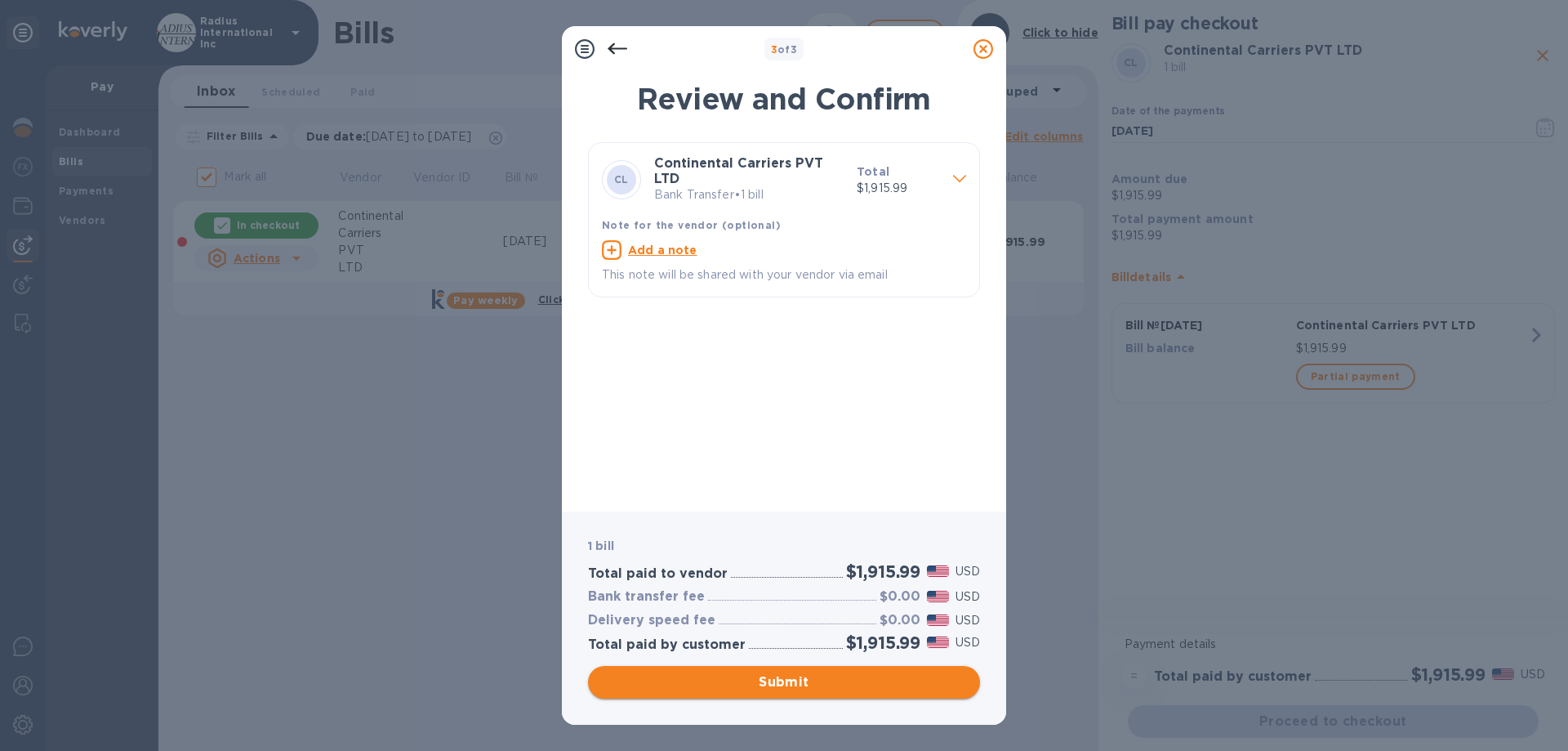
click at [821, 683] on span "Submit" at bounding box center [784, 683] width 366 height 20
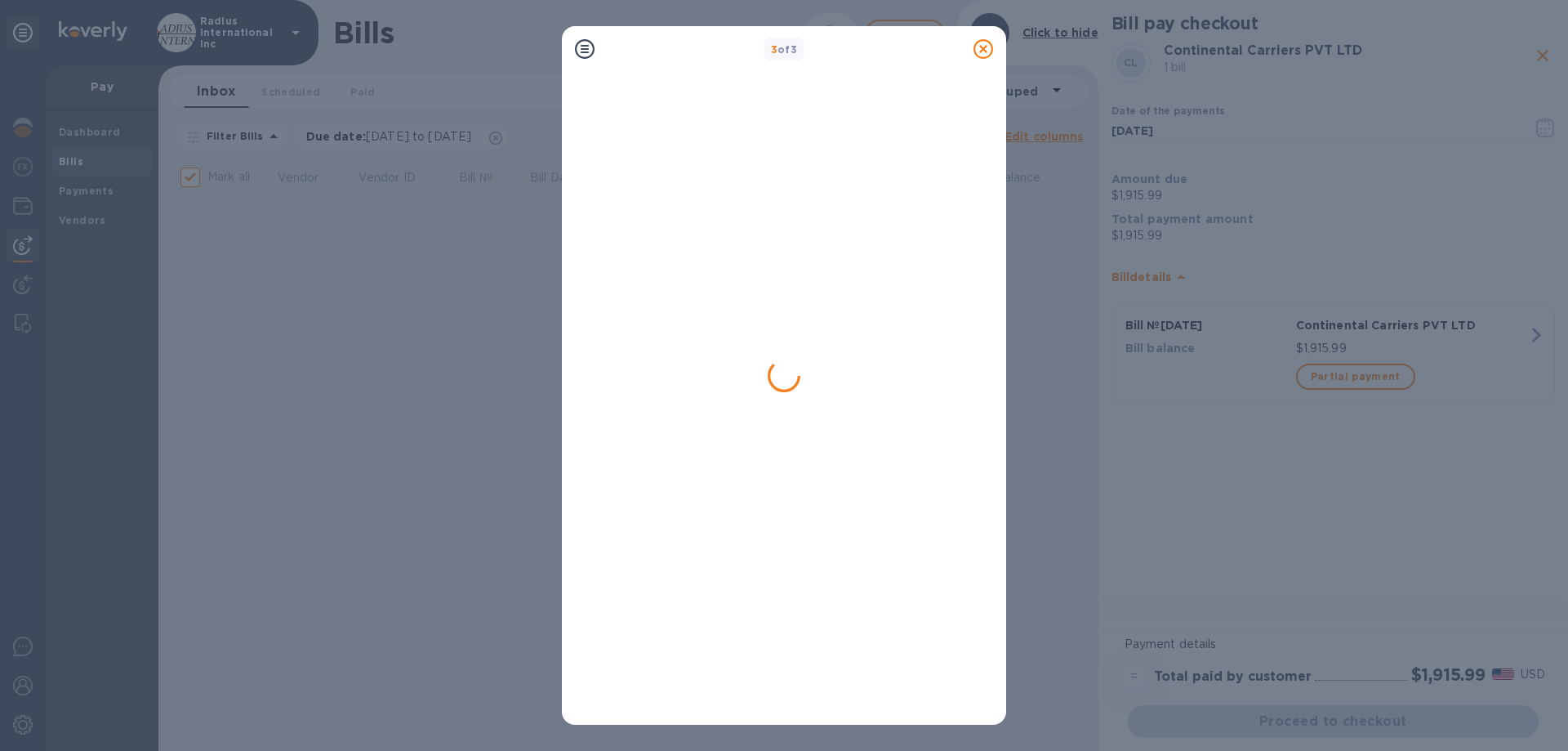
checkbox input "false"
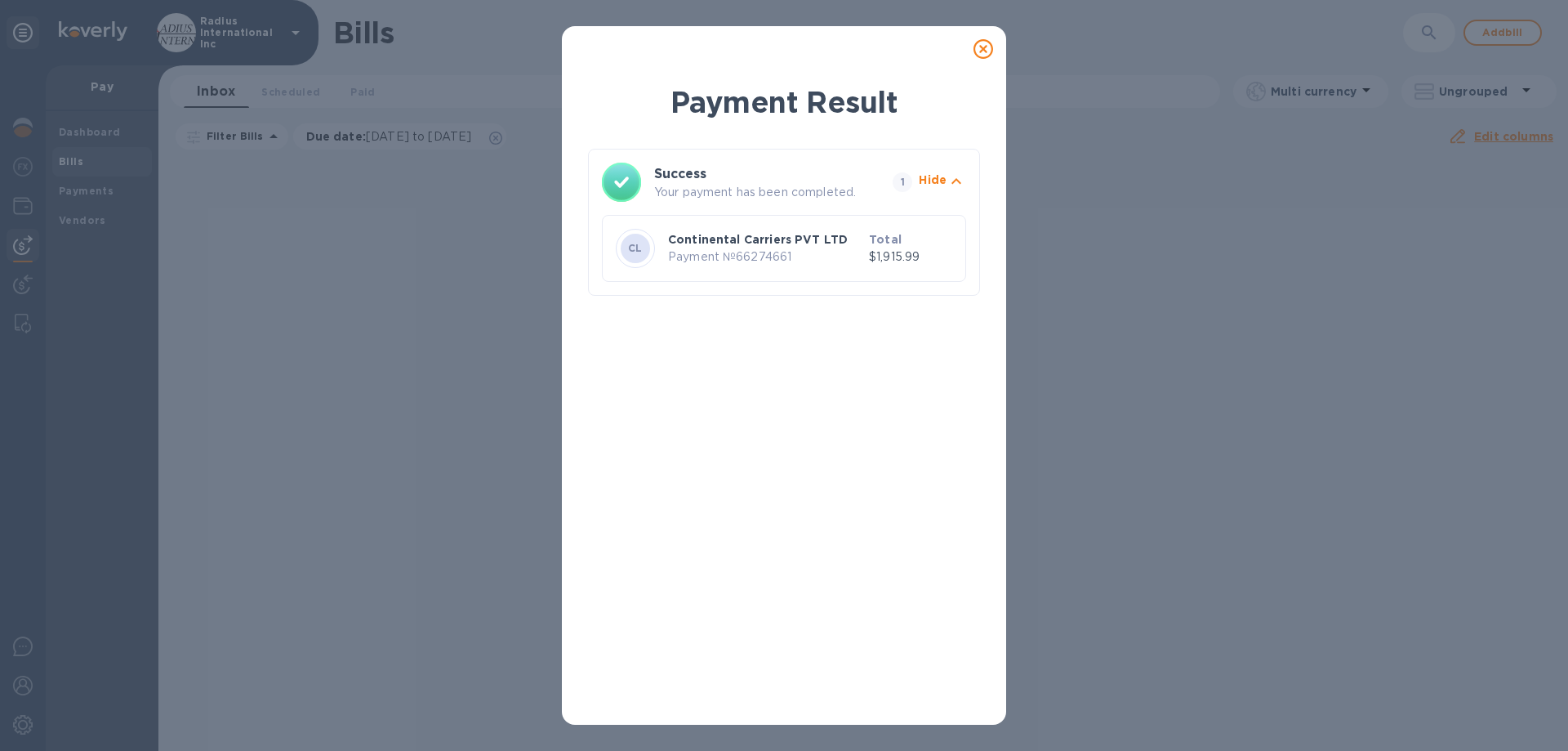
drag, startPoint x: 980, startPoint y: 48, endPoint x: 1017, endPoint y: 44, distance: 37.2
click at [981, 48] on icon at bounding box center [984, 49] width 20 height 20
